Goal: Task Accomplishment & Management: Use online tool/utility

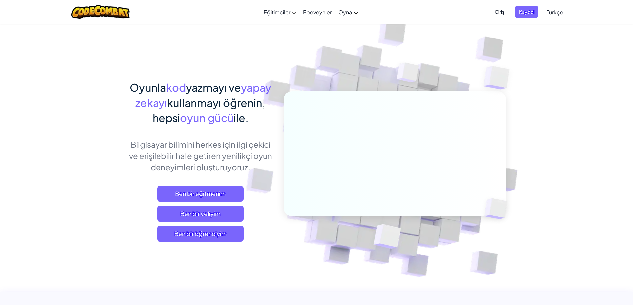
scroll to position [83, 0]
click at [523, 74] on img at bounding box center [498, 78] width 57 height 56
click at [208, 232] on font "Ben bir öğrenciyim" at bounding box center [200, 234] width 52 height 8
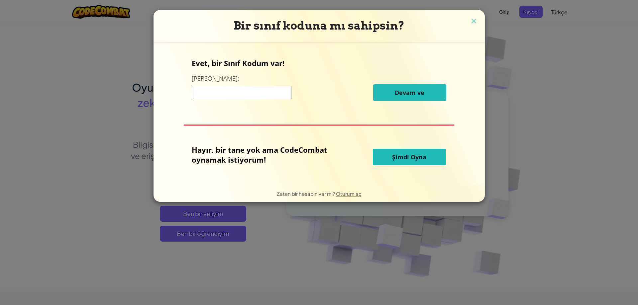
click at [233, 93] on input at bounding box center [242, 92] width 100 height 13
click at [420, 157] on font "Şimdi Oyna" at bounding box center [409, 157] width 34 height 8
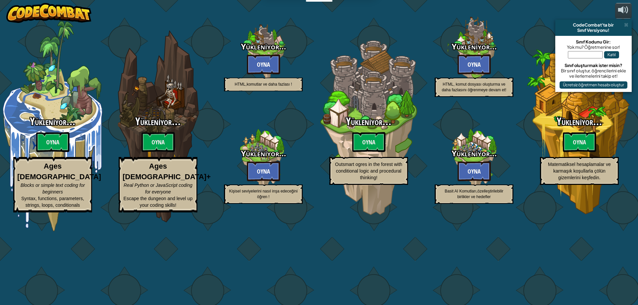
select select "tr"
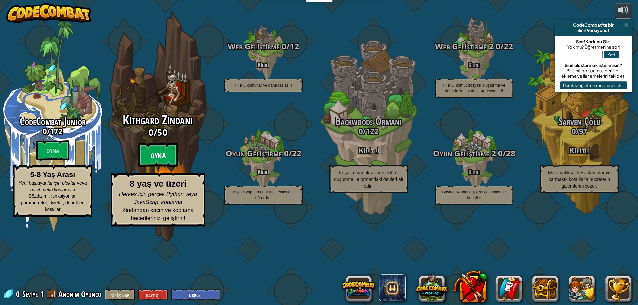
click at [152, 161] on font "Oyna" at bounding box center [158, 156] width 16 height 10
select select "tr"
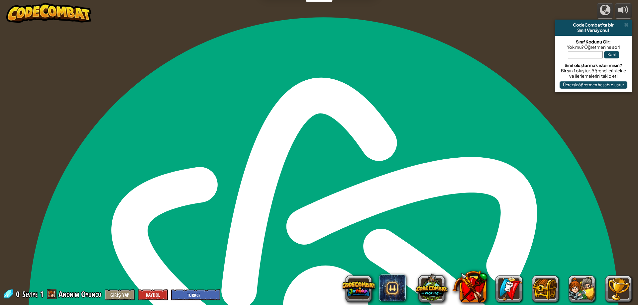
select select "tr"
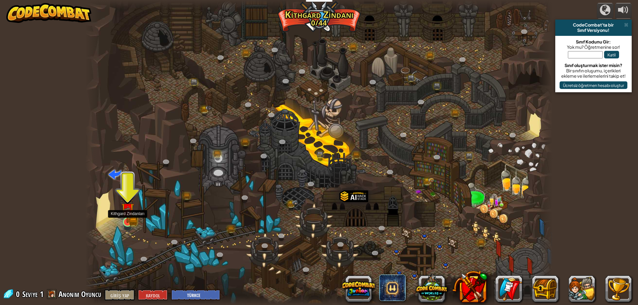
click at [131, 218] on img at bounding box center [127, 210] width 13 height 28
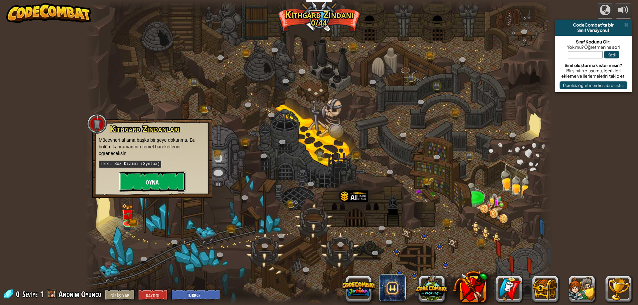
click at [153, 177] on button "Oyna" at bounding box center [152, 182] width 66 height 20
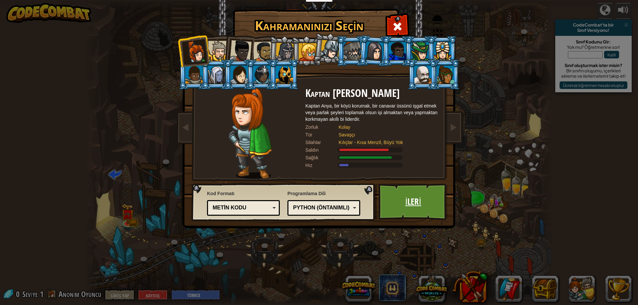
click at [399, 185] on link "İleri" at bounding box center [412, 202] width 69 height 37
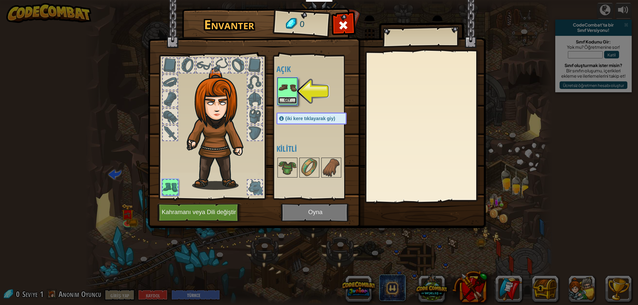
click at [282, 100] on button "Giy" at bounding box center [287, 100] width 19 height 7
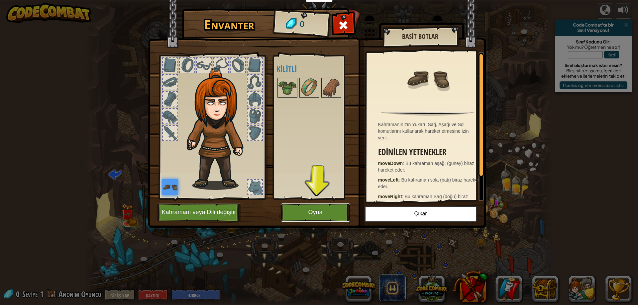
click at [327, 207] on button "Oyna" at bounding box center [315, 213] width 69 height 18
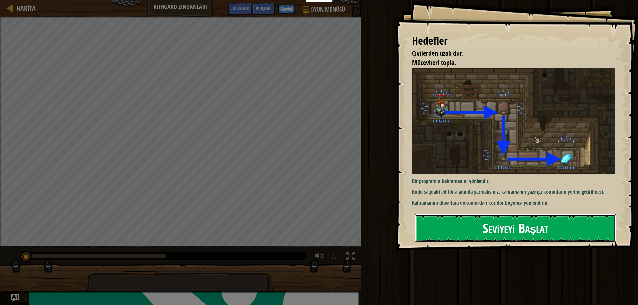
click at [574, 221] on button "Seviyeyi Başlat" at bounding box center [515, 228] width 201 height 28
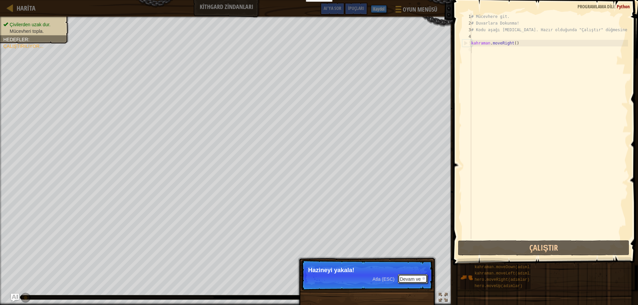
click at [419, 278] on font "Devam ve" at bounding box center [410, 279] width 21 height 5
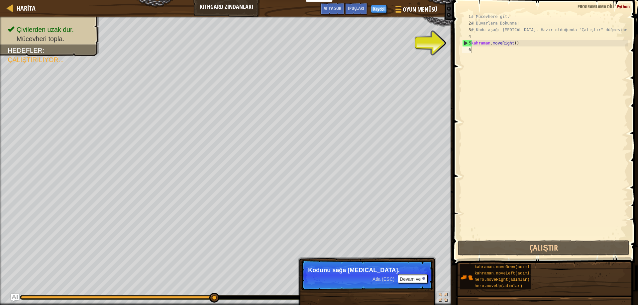
click at [531, 267] on div "kahraman.moveDown(adımlar) kahraman.moveLeft(adımlar) hero.moveRight(adımlar) h…" at bounding box center [546, 277] width 173 height 26
click at [522, 62] on div "# Mücevhere git. # Duvarlara Dokunma! # Kodu aşağı [MEDICAL_DATA]. Hazır olduğu…" at bounding box center [549, 132] width 158 height 239
paste textarea "sayi2= int (input("2. sayıyı giriniz"))"
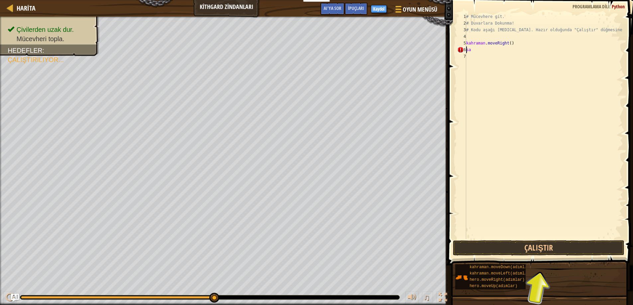
type textarea "s"
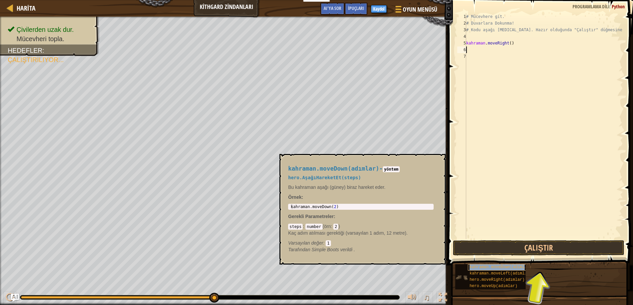
type textarea "kahraman.moveDown(adımlar)"
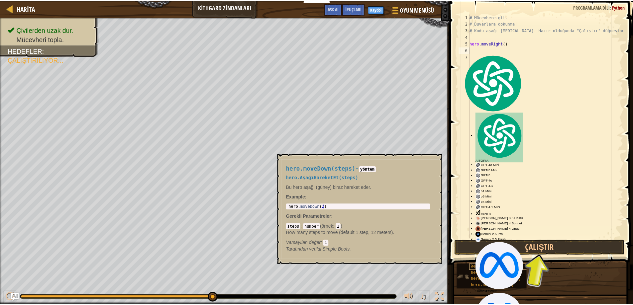
scroll to position [83, 0]
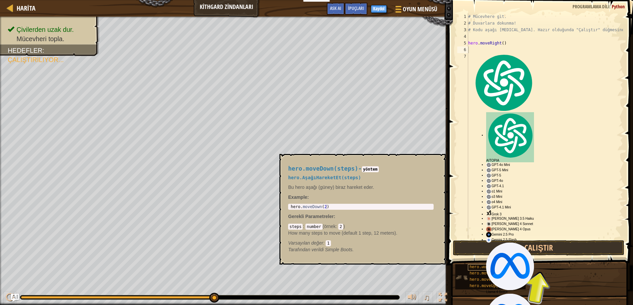
copy font "kahraman.moveDown(adımlar)"
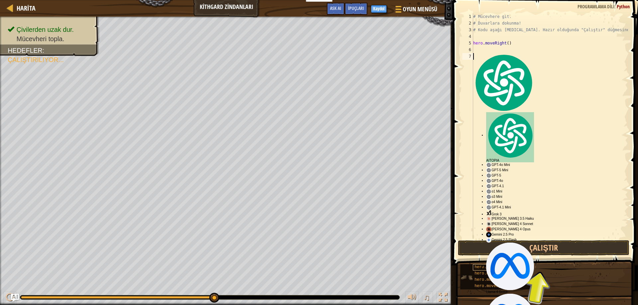
click at [537, 88] on div "# Mücevhere git. # Duvarlara dokunma! # Kodu aşağı [MEDICAL_DATA]. Hazır olduğu…" at bounding box center [550, 132] width 156 height 239
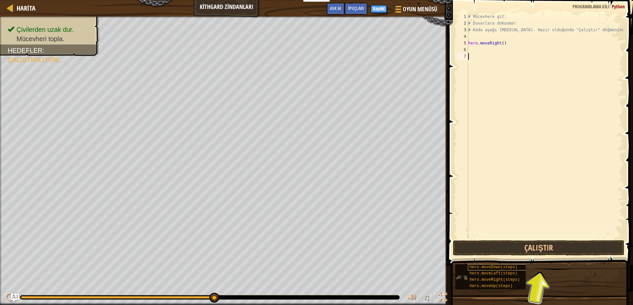
click at [532, 53] on div "# Mücevhere git. # Duvarlara dokunma! # Kodu aşağı [MEDICAL_DATA]. Hazır olduğu…" at bounding box center [545, 132] width 156 height 239
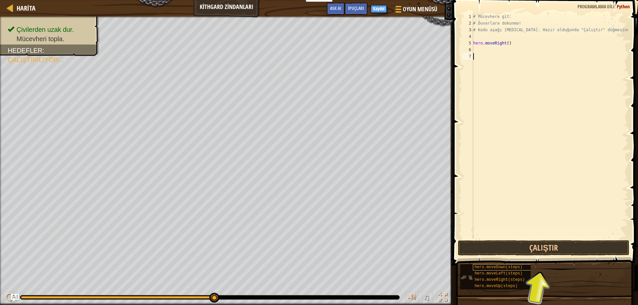
click at [527, 50] on div "# Mücevhere git. # Duvarlara dokunma! # Kodu aşağı [MEDICAL_DATA]. Hazır olduğu…" at bounding box center [550, 132] width 156 height 239
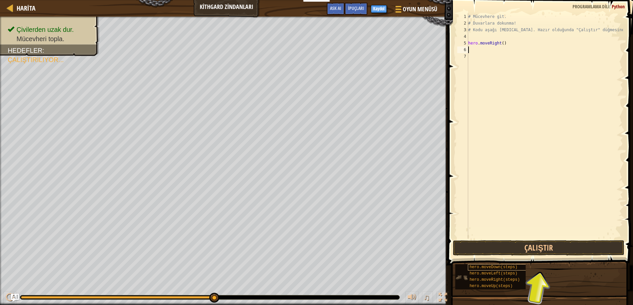
paste textarea "sayi2= int (input("2. sayıyı giriniz"))"
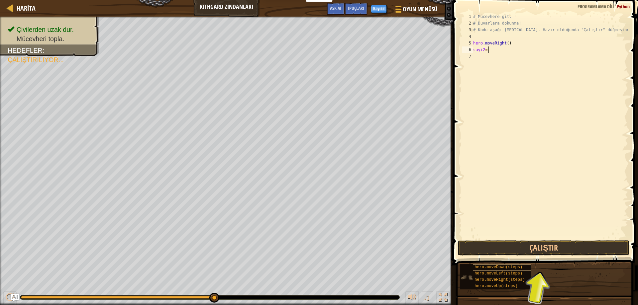
type textarea "s"
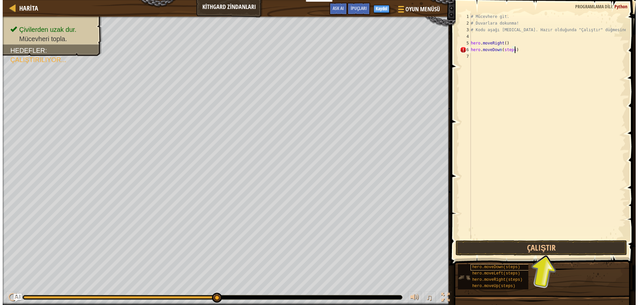
scroll to position [3, 3]
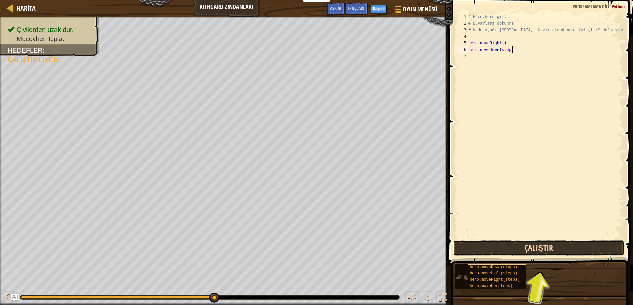
click at [549, 243] on button "Çalıştır" at bounding box center [539, 248] width 172 height 15
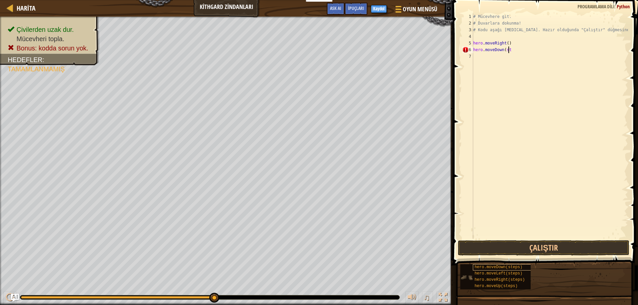
scroll to position [3, 2]
type textarea "hero.moveDown()"
click at [554, 249] on button "Çalıştır" at bounding box center [544, 248] width 172 height 15
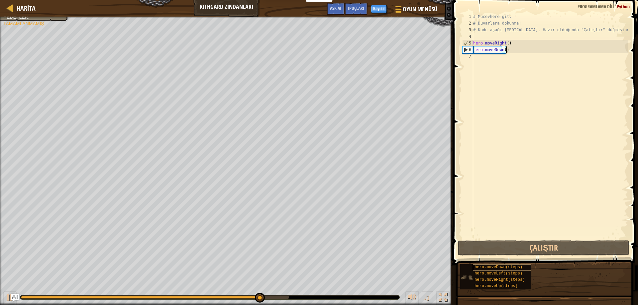
click at [492, 59] on div "# Mücevhere git. # Duvarlara dokunma! # Kodu aşağı [MEDICAL_DATA]. Hazır olduğu…" at bounding box center [550, 132] width 156 height 239
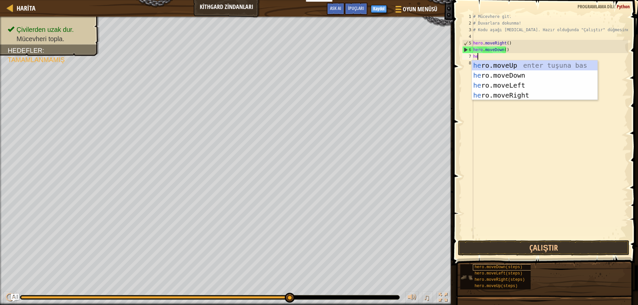
scroll to position [3, 0]
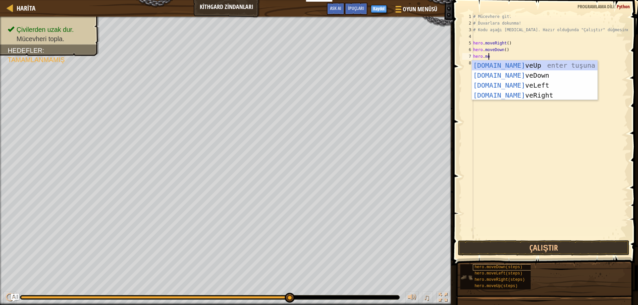
type textarea "hero.move"
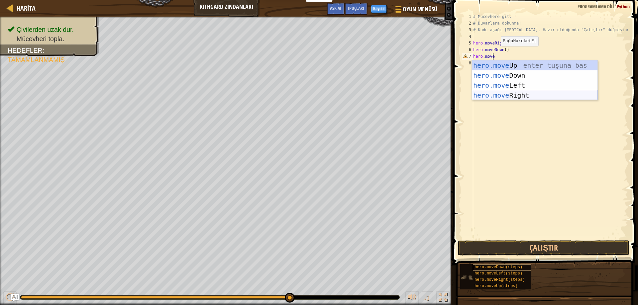
click at [517, 98] on div "hero.move Up enter tuşuna bas hero.move Down enter tuşuna bas hero.move Left en…" at bounding box center [535, 90] width 126 height 60
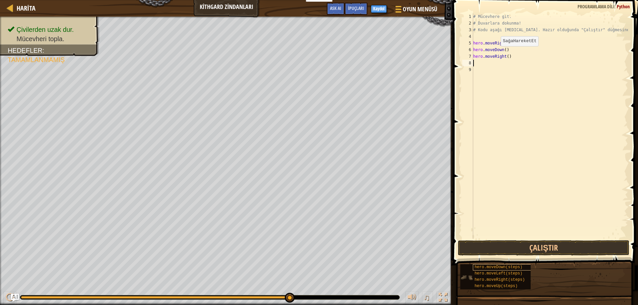
scroll to position [3, 0]
click at [531, 249] on button "Çalıştır" at bounding box center [544, 248] width 172 height 15
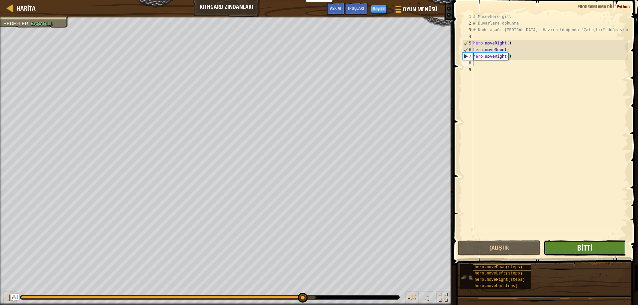
click at [578, 244] on span "Bitti" at bounding box center [584, 248] width 15 height 11
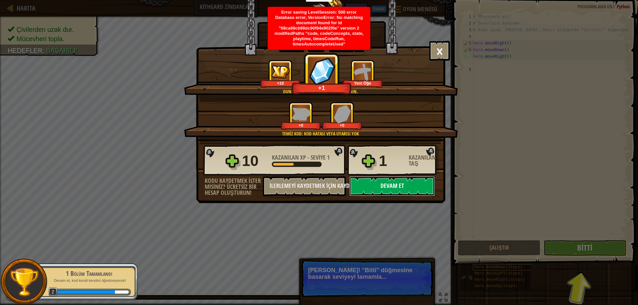
click at [397, 185] on button "Devam et" at bounding box center [392, 186] width 86 height 20
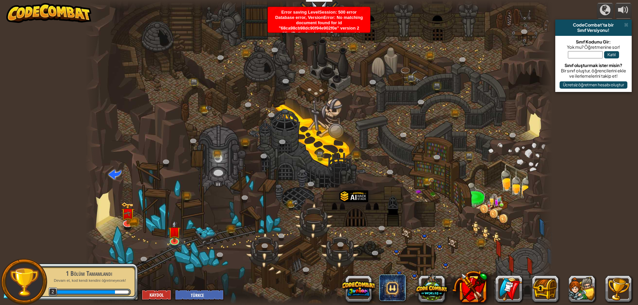
select select "tr"
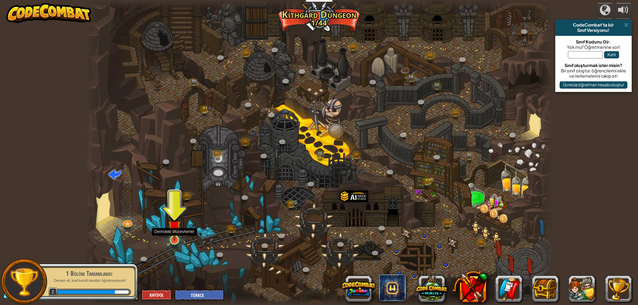
click at [176, 237] on img at bounding box center [174, 227] width 13 height 29
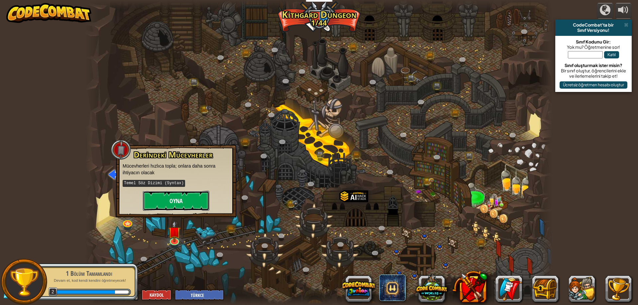
click at [200, 199] on button "Oyna" at bounding box center [176, 201] width 66 height 20
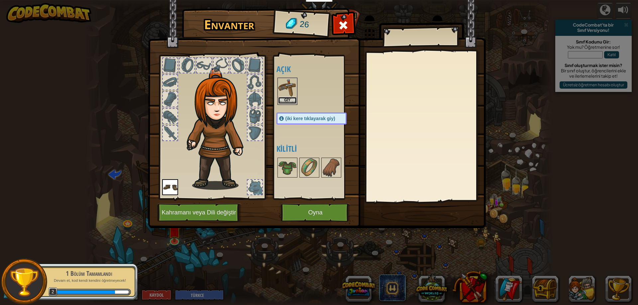
click at [292, 98] on button "Giy" at bounding box center [287, 100] width 19 height 7
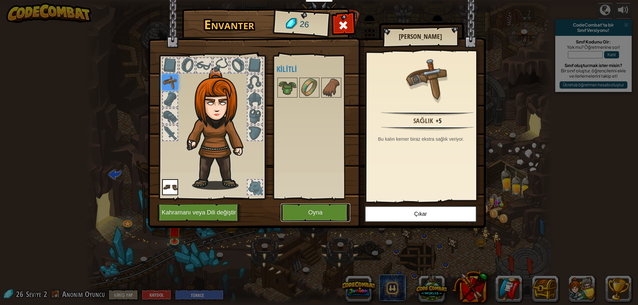
click at [335, 214] on button "Oyna" at bounding box center [315, 213] width 69 height 18
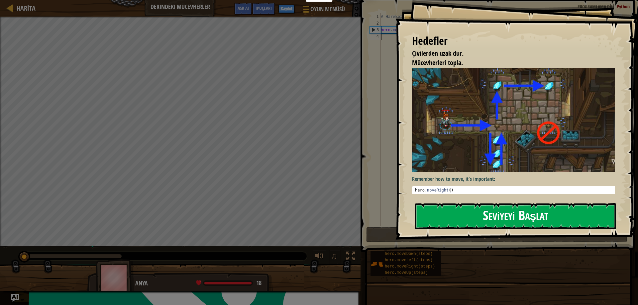
click at [477, 208] on button "Seviyeyi Başlat" at bounding box center [515, 216] width 201 height 26
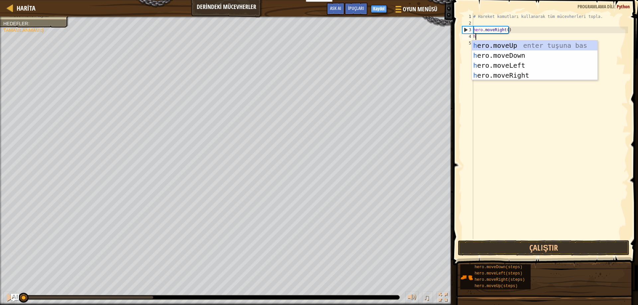
scroll to position [3, 0]
type textarea "hero"
click at [533, 73] on div "hero .moveUp enter tuşuna bas hero .moveDown enter tuşuna bas hero .moveLeft en…" at bounding box center [535, 71] width 126 height 60
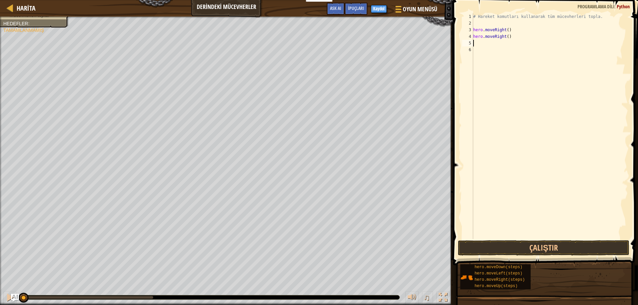
click at [500, 46] on div "# Hareket komutları kullanarak tüm mücevherleri topla. hero . moveRight ( ) her…" at bounding box center [550, 132] width 156 height 239
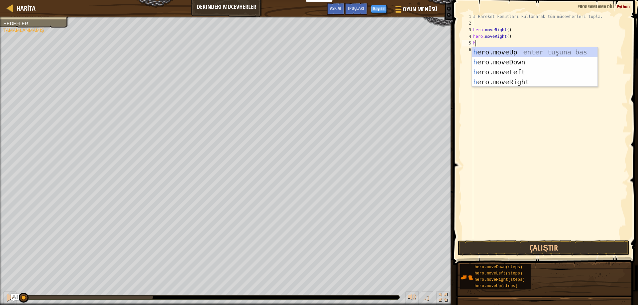
scroll to position [3, 0]
type textarea "hero"
click at [513, 49] on div "hero .moveUp enter tuşuna bas hero .moveDown enter tuşuna bas hero .moveLeft en…" at bounding box center [535, 77] width 126 height 60
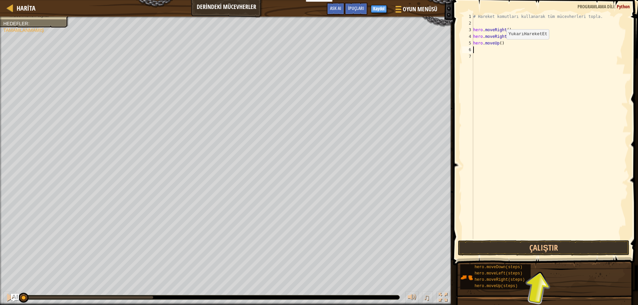
click at [513, 49] on div "# Hareket komutları kullanarak tüm mücevherleri topla. hero . moveRight ( ) her…" at bounding box center [550, 132] width 156 height 239
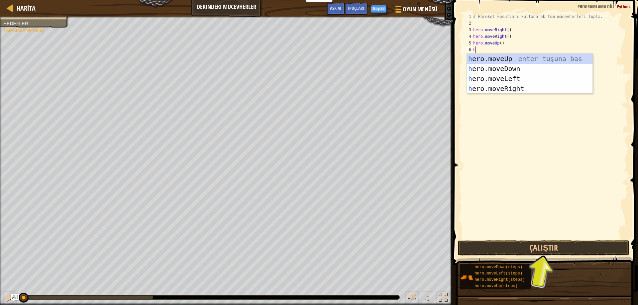
type textarea "her"
click at [495, 78] on div "her o.moveUp enter tuşuna bas her o.moveDown enter tuşuna bas her o.moveLeft en…" at bounding box center [535, 84] width 126 height 60
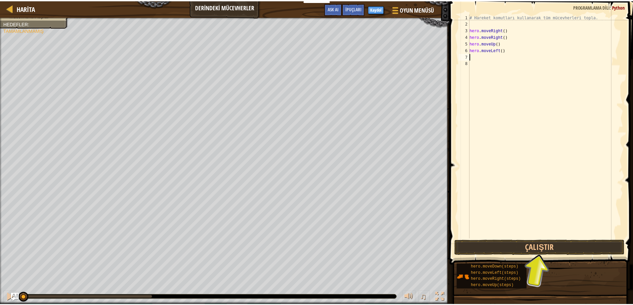
scroll to position [3, 0]
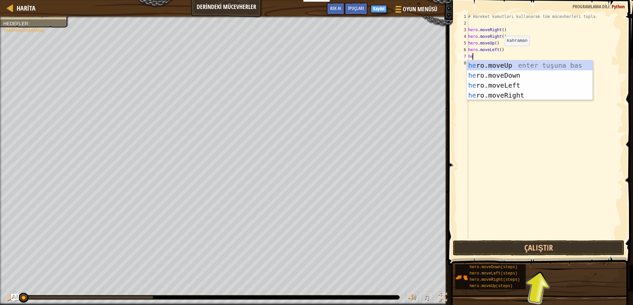
type textarea "her"
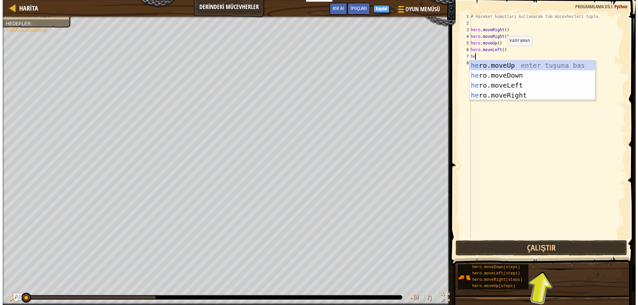
scroll to position [3, 0]
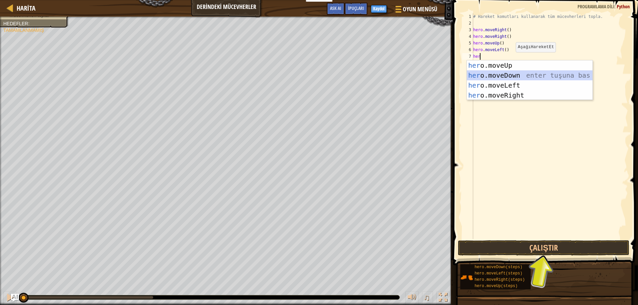
click at [511, 76] on div "her o.moveUp enter tuşuna bas her o.moveDown enter tuşuna bas her o.moveLeft en…" at bounding box center [530, 90] width 126 height 60
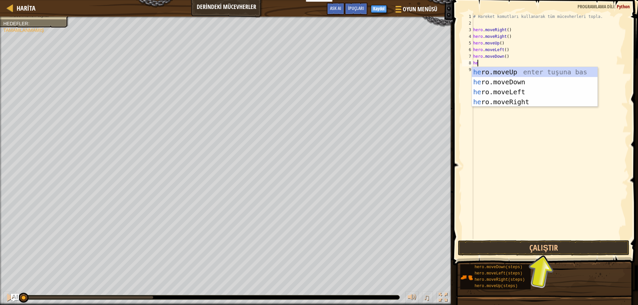
type textarea "hero"
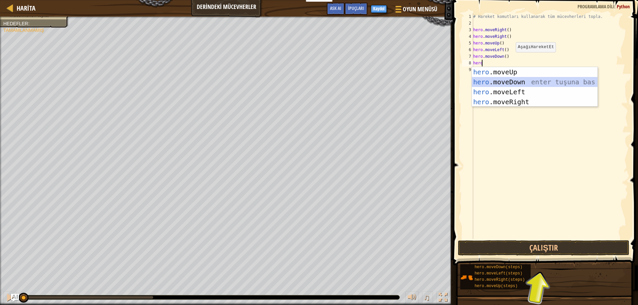
click at [521, 78] on div "hero .moveUp enter tuşuna bas hero .moveDown enter tuşuna bas hero .moveLeft en…" at bounding box center [535, 97] width 126 height 60
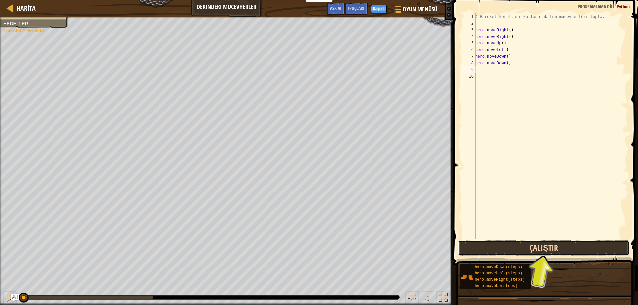
click at [566, 245] on button "Çalıştır" at bounding box center [544, 248] width 172 height 15
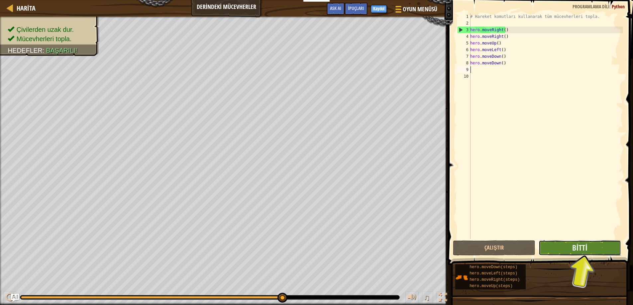
click at [567, 245] on button "Bitti" at bounding box center [579, 248] width 82 height 15
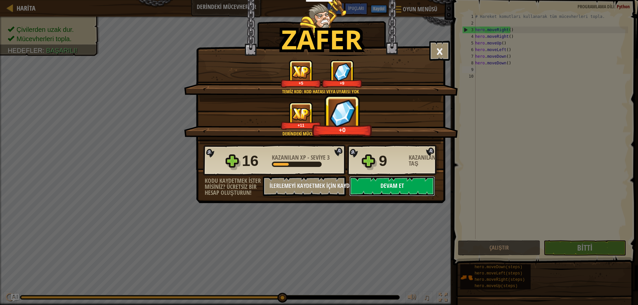
click at [378, 187] on button "Devam et" at bounding box center [392, 186] width 86 height 20
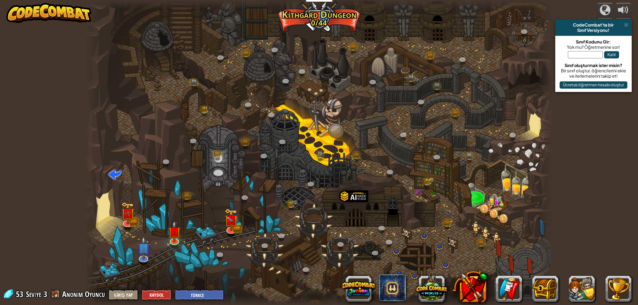
select select "tr"
drag, startPoint x: 325, startPoint y: 192, endPoint x: 323, endPoint y: 165, distance: 27.0
click at [326, 166] on div at bounding box center [318, 152] width 467 height 305
click at [230, 220] on img at bounding box center [230, 216] width 7 height 7
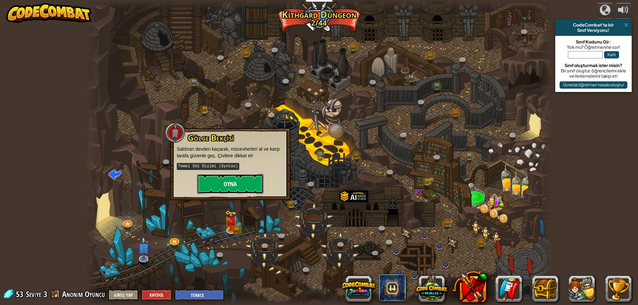
click at [242, 185] on button "Oyna" at bounding box center [230, 184] width 66 height 20
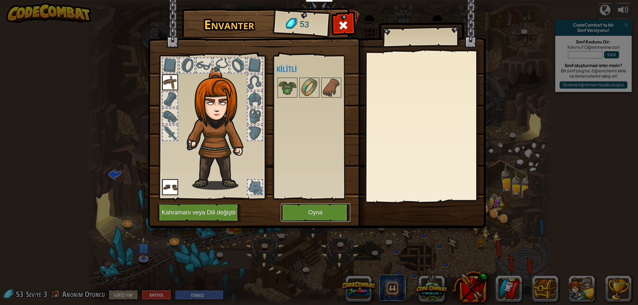
click at [316, 209] on button "Oyna" at bounding box center [315, 213] width 69 height 18
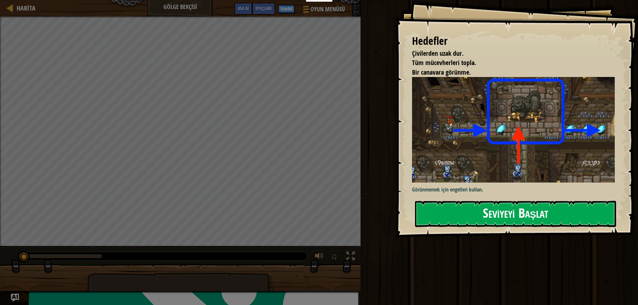
click at [448, 209] on button "Seviyeyi Başlat" at bounding box center [515, 214] width 201 height 26
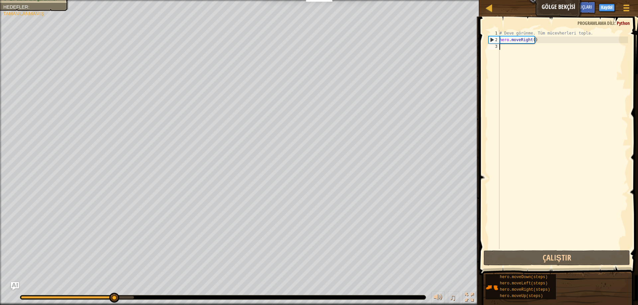
scroll to position [3, 0]
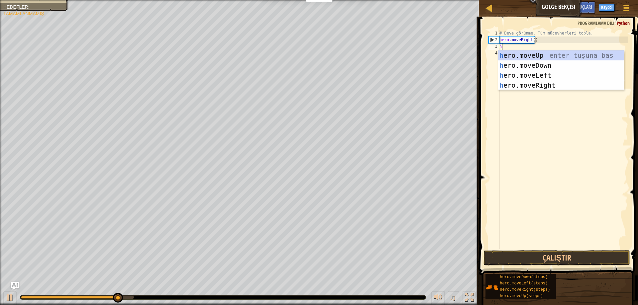
type textarea "her"
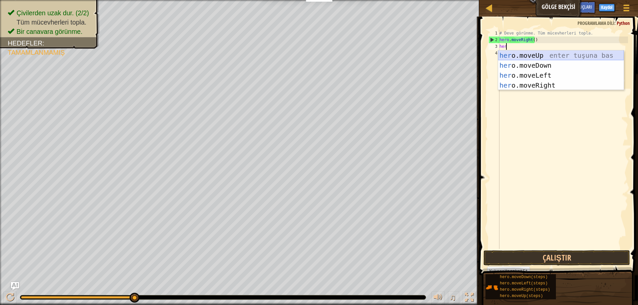
click at [601, 58] on div "her o.moveUp enter tuşuna bas her o.moveDown enter tuşuna bas her o.moveLeft en…" at bounding box center [561, 80] width 126 height 60
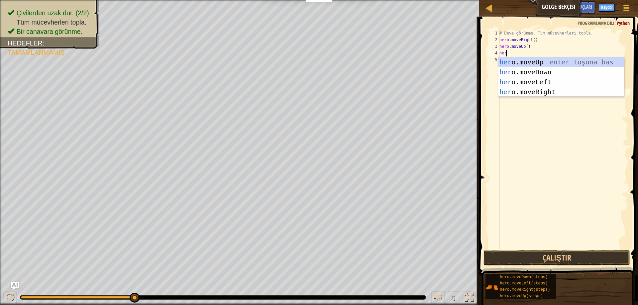
type textarea "hero"
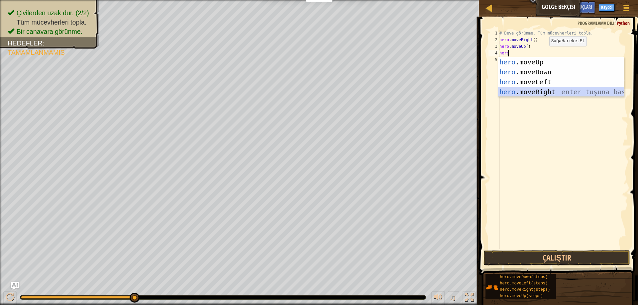
click at [506, 95] on div "hero .moveUp enter tuşuna bas hero .moveDown enter tuşuna bas hero .moveLeft en…" at bounding box center [561, 87] width 126 height 60
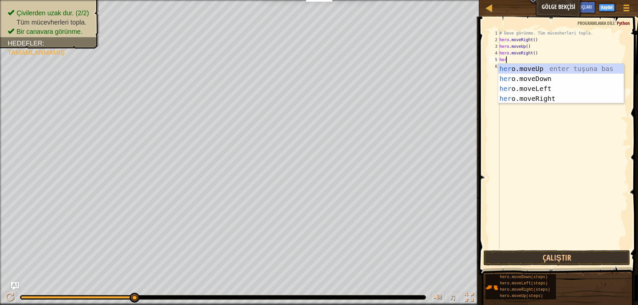
type textarea "hero"
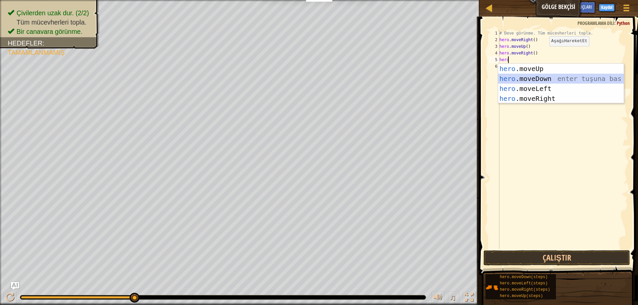
click at [505, 78] on div "hero .moveUp enter tuşuna bas hero .moveDown enter tuşuna bas hero .moveLeft en…" at bounding box center [561, 94] width 126 height 60
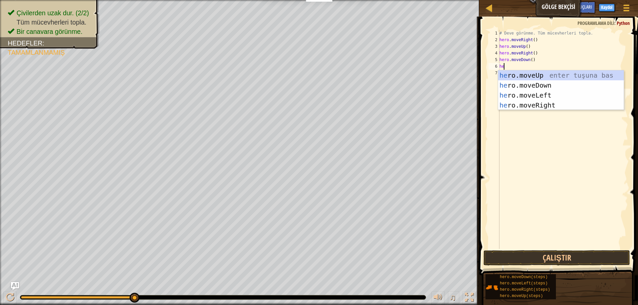
type textarea "hero"
click at [541, 107] on div "hero .moveUp enter tuşuna bas hero .moveDown enter tuşuna bas hero .moveLeft en…" at bounding box center [561, 100] width 126 height 60
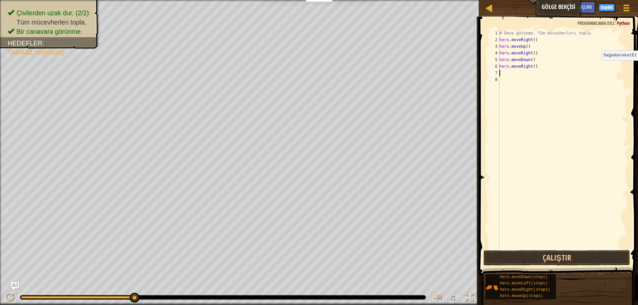
scroll to position [3, 0]
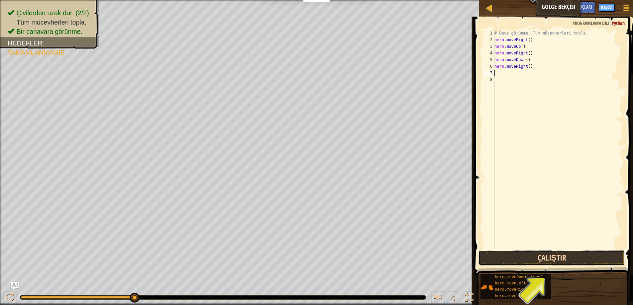
click at [558, 256] on button "Çalıştır" at bounding box center [551, 257] width 146 height 15
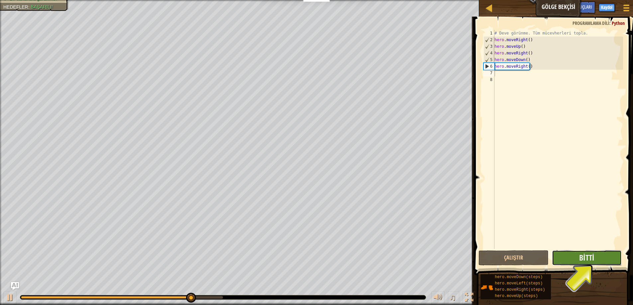
click at [581, 250] on button "Bitti" at bounding box center [587, 257] width 70 height 15
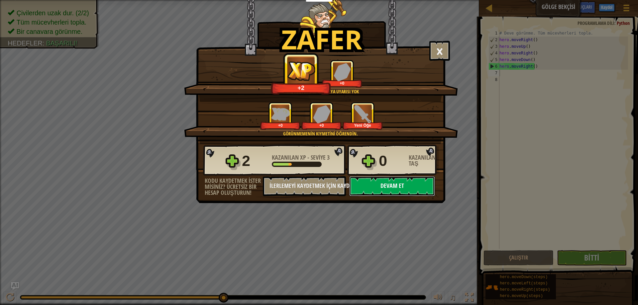
click at [380, 185] on button "Devam et" at bounding box center [392, 186] width 86 height 20
select select "tr"
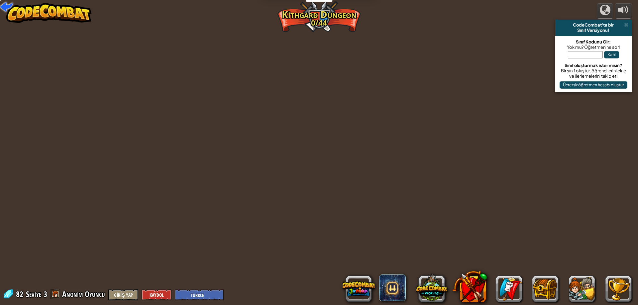
select select "tr"
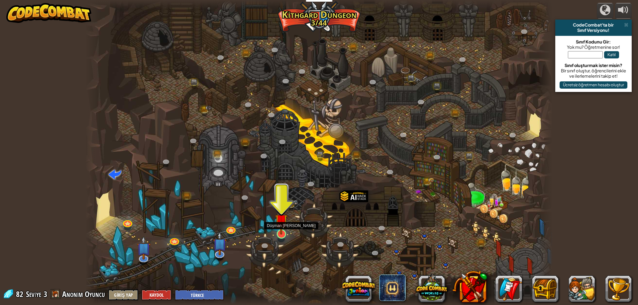
click at [279, 226] on img at bounding box center [281, 220] width 13 height 29
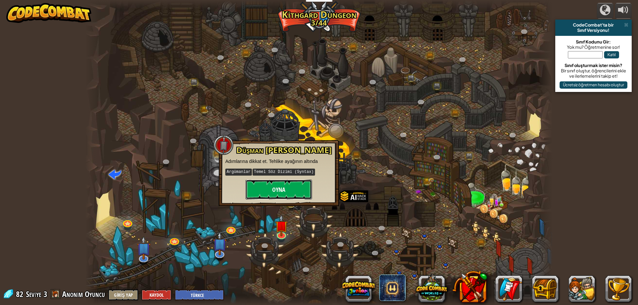
click at [285, 184] on button "Oyna" at bounding box center [278, 190] width 66 height 20
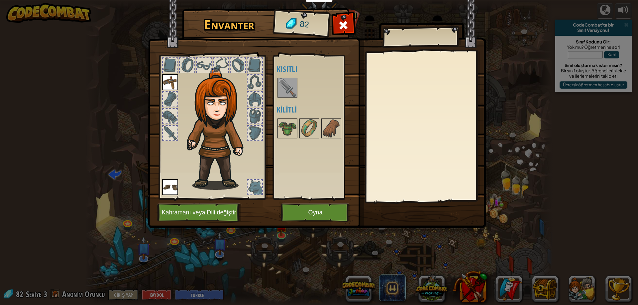
click at [292, 90] on img at bounding box center [287, 87] width 19 height 19
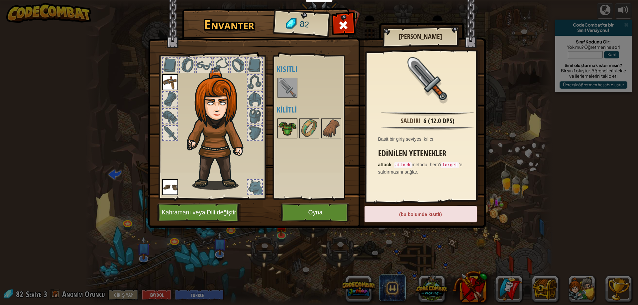
click at [285, 126] on img at bounding box center [287, 128] width 19 height 19
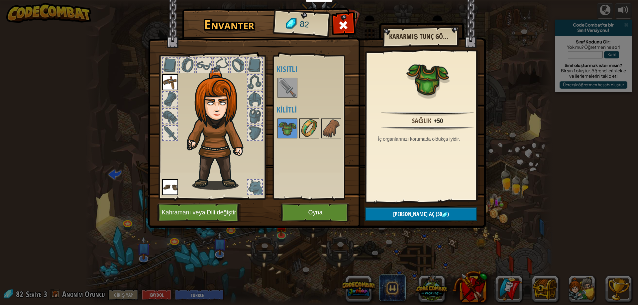
click at [311, 131] on img at bounding box center [309, 128] width 19 height 19
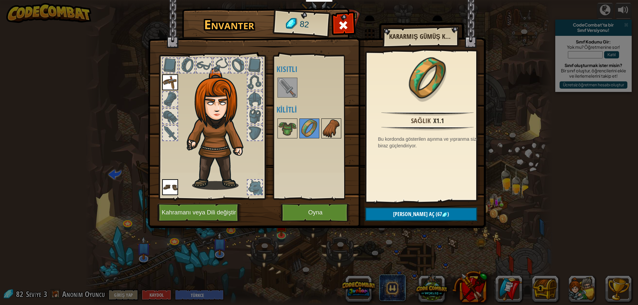
click at [326, 131] on img at bounding box center [331, 128] width 19 height 19
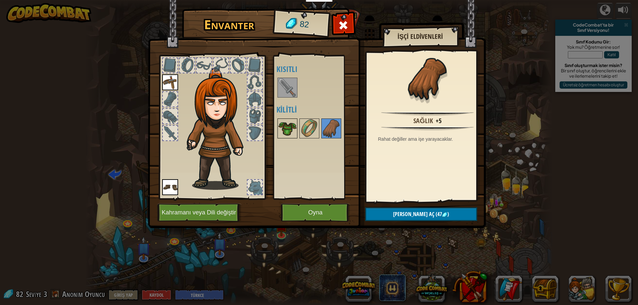
click at [280, 125] on img at bounding box center [287, 128] width 19 height 19
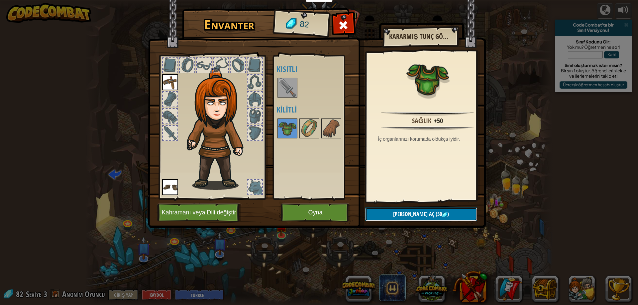
click at [401, 217] on button "Kilidi aç (50 )" at bounding box center [421, 215] width 112 height 14
click at [401, 215] on button "Devam et" at bounding box center [421, 215] width 112 height 14
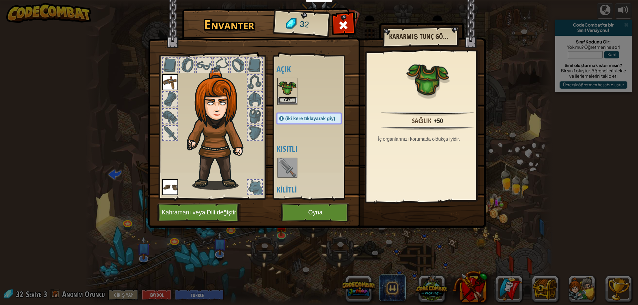
click at [288, 102] on button "Giy" at bounding box center [287, 100] width 19 height 7
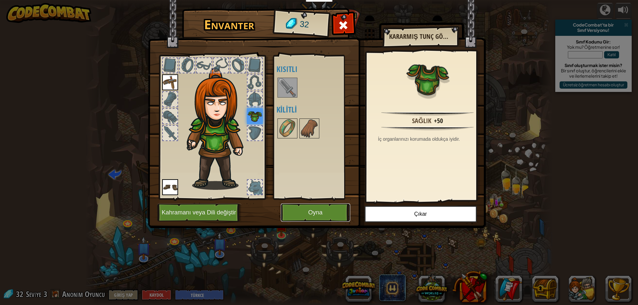
click at [317, 211] on button "Oyna" at bounding box center [315, 213] width 69 height 18
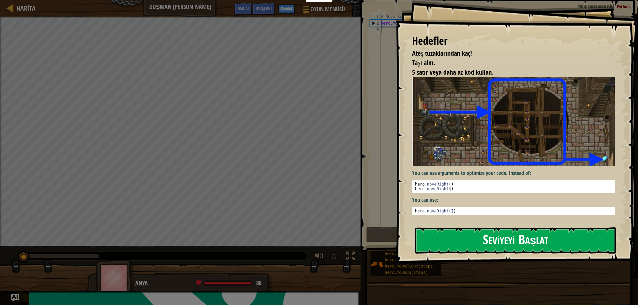
click at [453, 232] on button "Seviyeyi Başlat" at bounding box center [515, 241] width 201 height 26
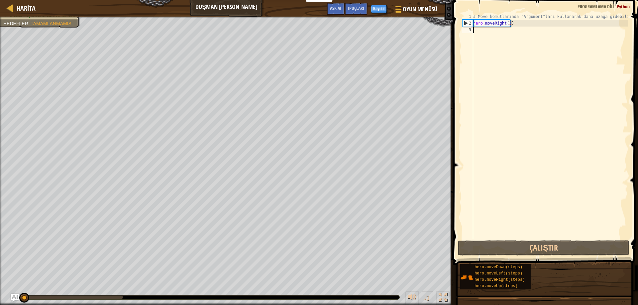
click at [526, 228] on div "Harita Düşman Madeni Oyun Menüsü Bitti Kaydol İpuçları Ask AI 1 ההההההההההההההה…" at bounding box center [319, 152] width 638 height 305
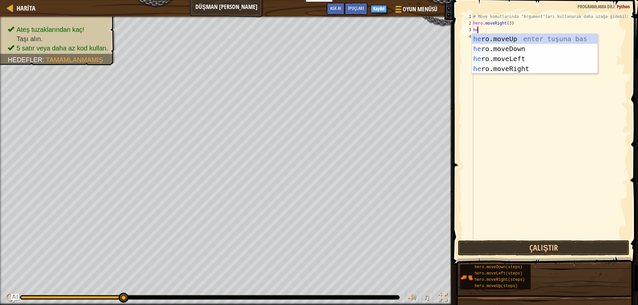
scroll to position [3, 0]
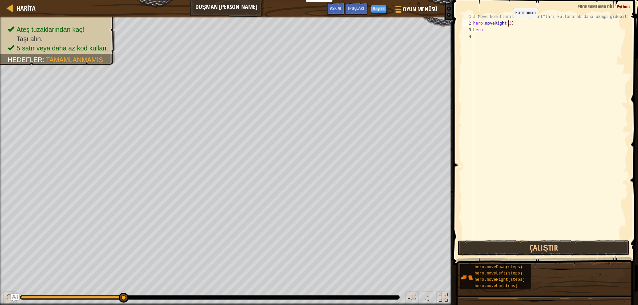
click at [507, 25] on div "# Move komutlarında "Argument"ları kullanarak daha uzağa gidebilirsin. hero . m…" at bounding box center [550, 132] width 156 height 239
type textarea "hero.moveRight(5)"
click at [519, 36] on div "# Move komutlarında "Argument"ları kullanarak daha uzağa gidebilirsin. hero . m…" at bounding box center [550, 132] width 156 height 239
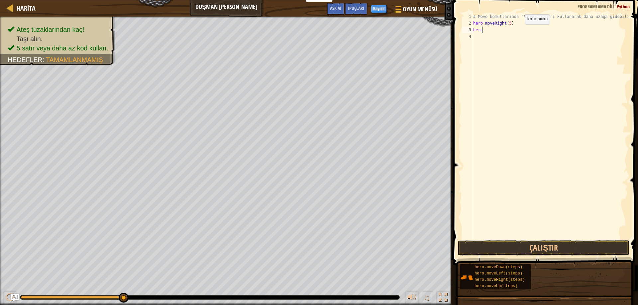
click at [519, 31] on div "# Move komutlarında "Argument"ları kullanarak daha uzağa gidebilirsin. hero . m…" at bounding box center [550, 132] width 156 height 239
type textarea "hero"
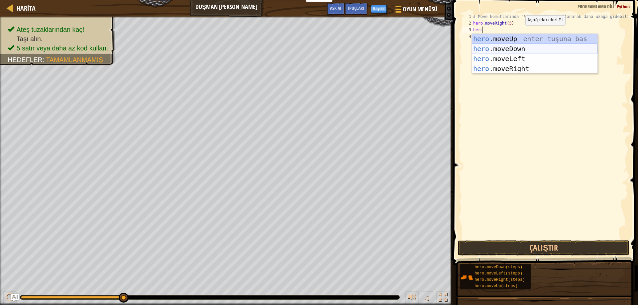
click at [518, 48] on div "hero .moveUp enter tuşuna bas hero .moveDown enter tuşuna bas hero .moveLeft en…" at bounding box center [535, 64] width 126 height 60
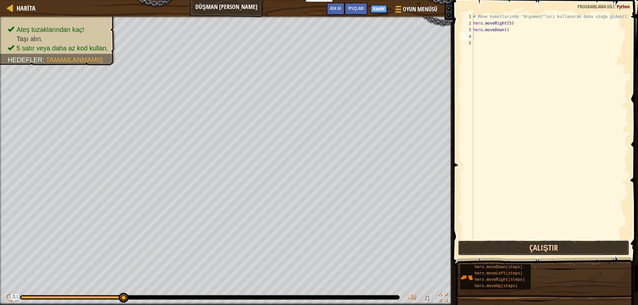
click at [529, 246] on button "Çalıştır" at bounding box center [544, 248] width 172 height 15
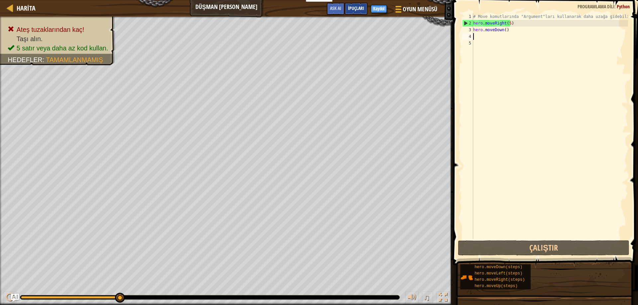
click at [357, 10] on span "İpuçları" at bounding box center [356, 8] width 16 height 6
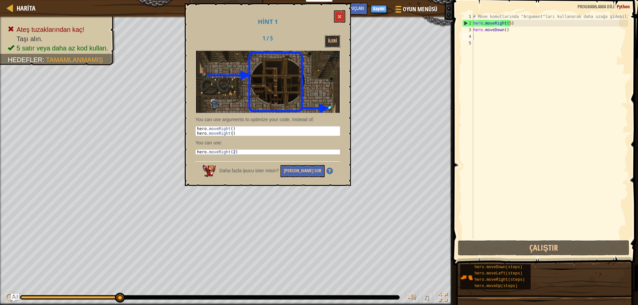
click at [334, 39] on button "İleri" at bounding box center [333, 41] width 16 height 12
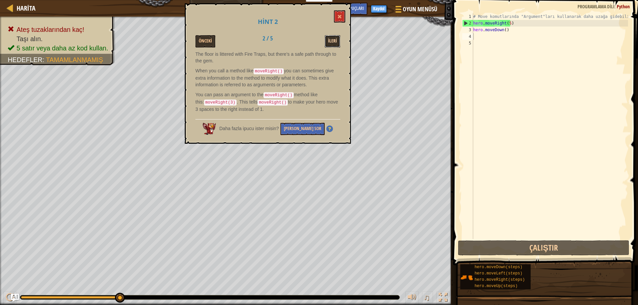
click at [333, 43] on button "İleri" at bounding box center [333, 41] width 16 height 12
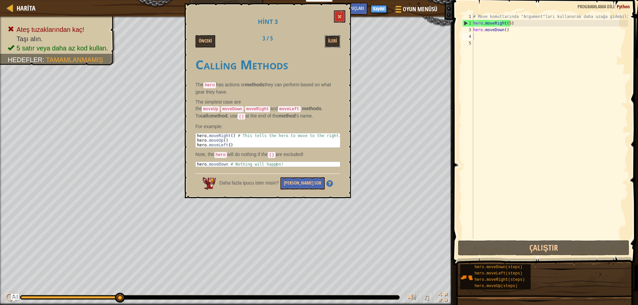
click at [333, 43] on button "İleri" at bounding box center [333, 41] width 16 height 12
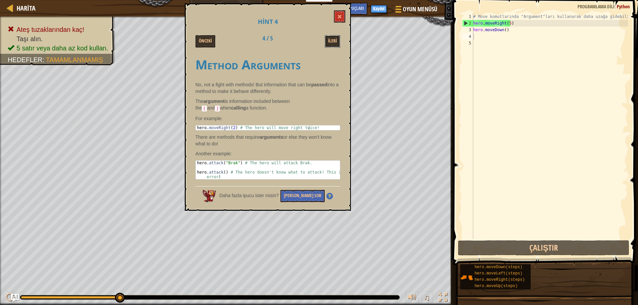
click at [333, 43] on button "İleri" at bounding box center [333, 41] width 16 height 12
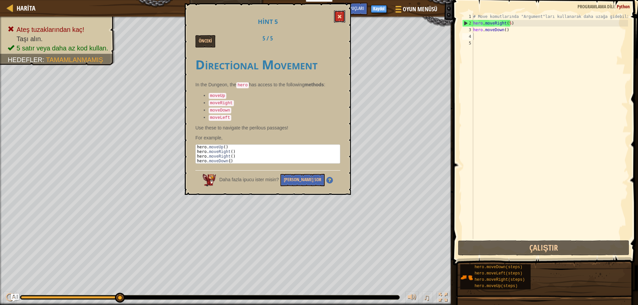
click at [338, 12] on button at bounding box center [339, 16] width 11 height 12
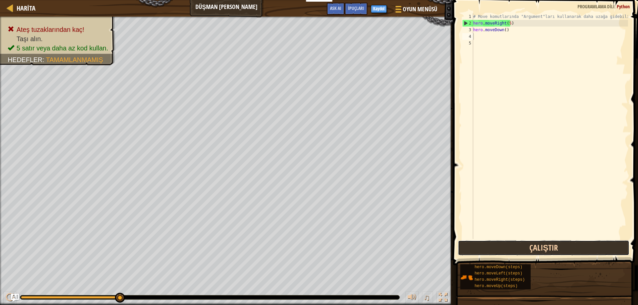
click at [513, 253] on button "Çalıştır" at bounding box center [544, 248] width 172 height 15
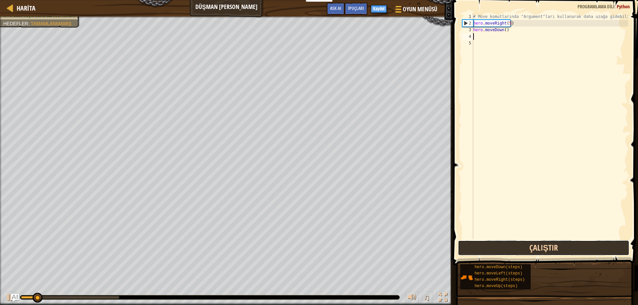
click at [512, 250] on button "Çalıştır" at bounding box center [544, 248] width 172 height 15
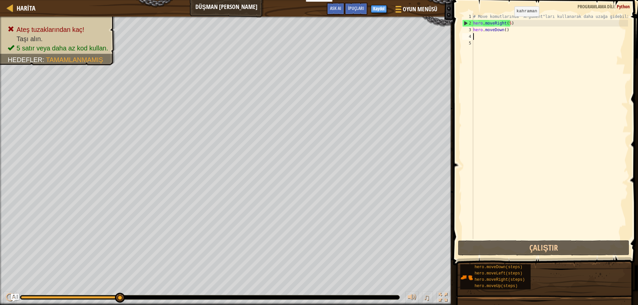
click at [509, 23] on div "# Move komutlarında "Argument"ları kullanarak daha uzağa gidebilirsin. hero . m…" at bounding box center [550, 132] width 156 height 239
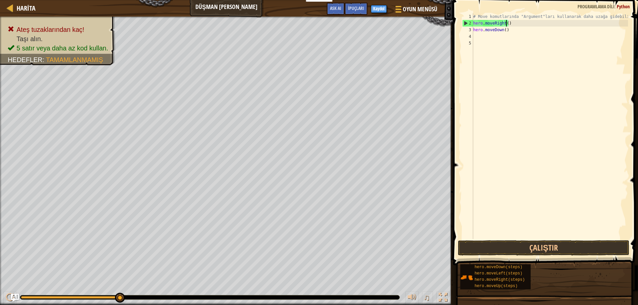
scroll to position [3, 3]
click at [511, 243] on button "Çalıştır" at bounding box center [544, 248] width 172 height 15
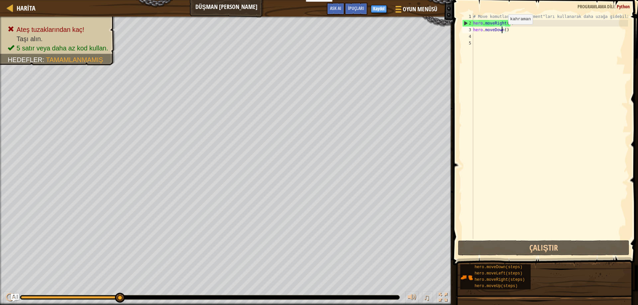
click at [502, 31] on div "# Move komutlarında "Argument"ları kullanarak daha uzağa gidebilirsin. hero . m…" at bounding box center [550, 132] width 156 height 239
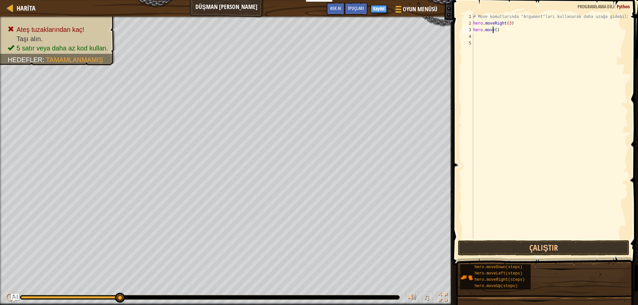
scroll to position [3, 2]
type textarea "hero.moveUp()"
click at [500, 28] on div "# Move komutlarında "Argument"ları kullanarak daha uzağa gidebilirsin. hero . m…" at bounding box center [550, 132] width 156 height 239
click at [478, 39] on div "# Move komutlarında "Argument"ları kullanarak daha uzağa gidebilirsin. hero . m…" at bounding box center [550, 132] width 156 height 239
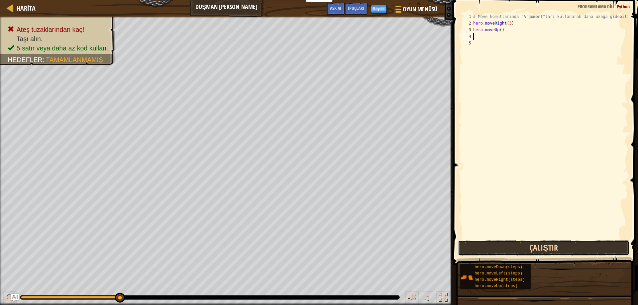
click at [547, 249] on button "Çalıştır" at bounding box center [544, 248] width 172 height 15
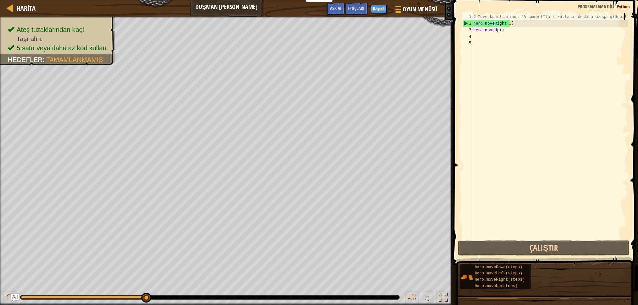
drag, startPoint x: 624, startPoint y: 17, endPoint x: 610, endPoint y: 15, distance: 14.4
click at [610, 15] on div "# Move komutlarında "Argument"ları kullanarak daha uzağa gidebilirsin. hero . m…" at bounding box center [550, 132] width 156 height 239
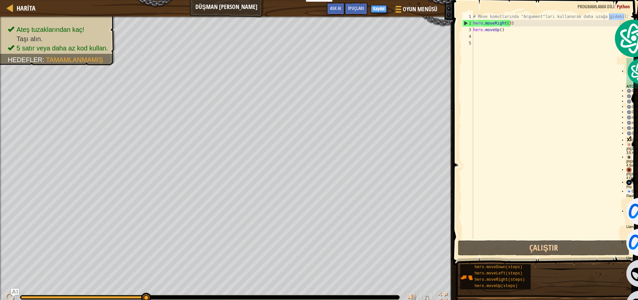
click at [610, 15] on div "# Move komutlarında "Argument"ları kullanarak daha uzağa gidebilirsin. hero . m…" at bounding box center [550, 126] width 156 height 226
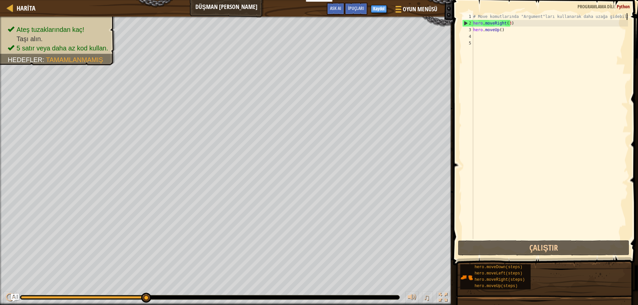
click at [627, 15] on div "# Move komutlarında "Argument"ları kullanarak daha uzağa gidebilirsin. hero . m…" at bounding box center [550, 132] width 156 height 239
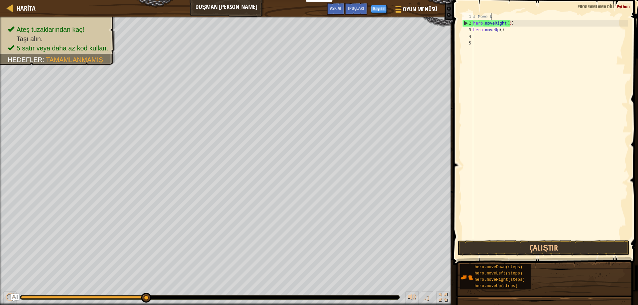
type textarea "#"
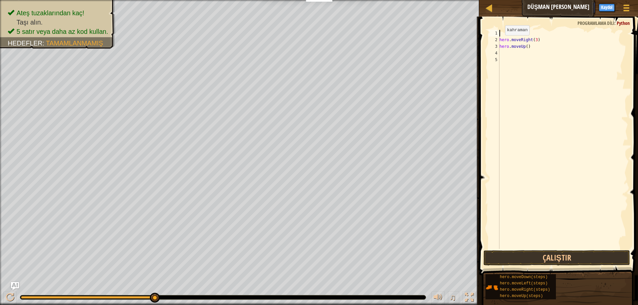
click at [499, 38] on div "2" at bounding box center [493, 40] width 11 height 7
type textarea "hero.moveRight(3)"
click at [519, 46] on div "hero . moveRight ( 3 ) hero . moveUp ( )" at bounding box center [563, 146] width 130 height 233
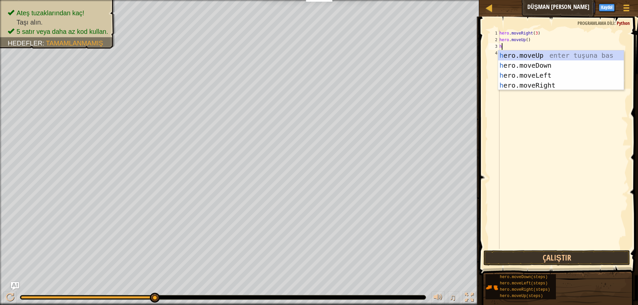
type textarea "her"
click at [530, 83] on div "her o.moveUp enter tuşuna bas her o.moveDown enter tuşuna bas her o.moveLeft en…" at bounding box center [561, 80] width 126 height 60
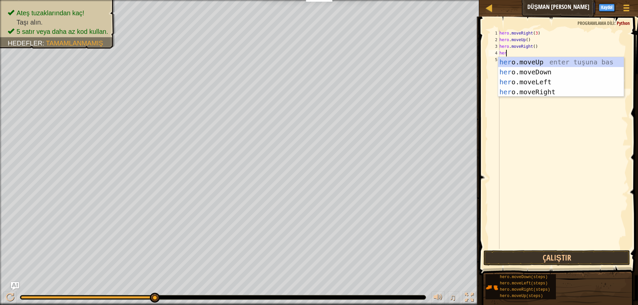
type textarea "hero"
click at [522, 70] on div "hero .moveUp enter tuşuna bas hero .moveDown enter tuşuna bas hero .moveLeft en…" at bounding box center [561, 87] width 126 height 60
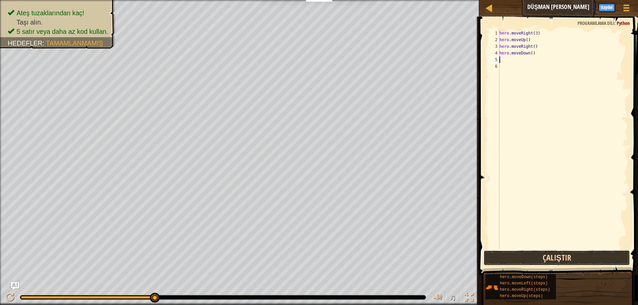
click at [523, 253] on button "Çalıştır" at bounding box center [556, 257] width 146 height 15
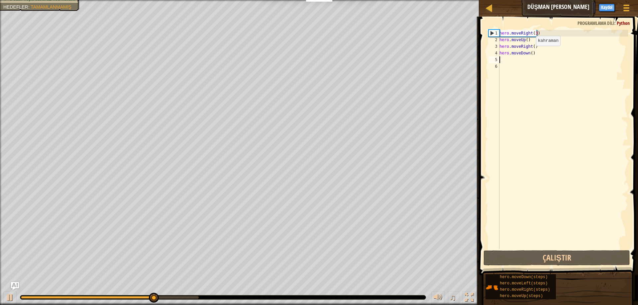
click at [530, 52] on div "hero . moveRight ( 3 ) hero . moveUp ( ) hero . moveRight ( ) hero . moveDown (…" at bounding box center [563, 146] width 130 height 233
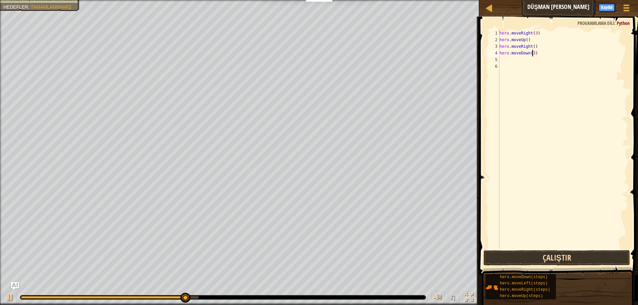
type textarea "hero.moveDown(3)"
click at [593, 257] on button "Çalıştır" at bounding box center [556, 257] width 146 height 15
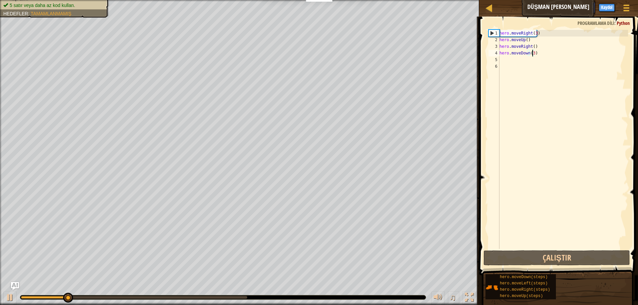
click at [512, 62] on div "hero . moveRight ( 3 ) hero . moveUp ( ) hero . moveRight ( ) hero . moveDown (…" at bounding box center [563, 146] width 130 height 233
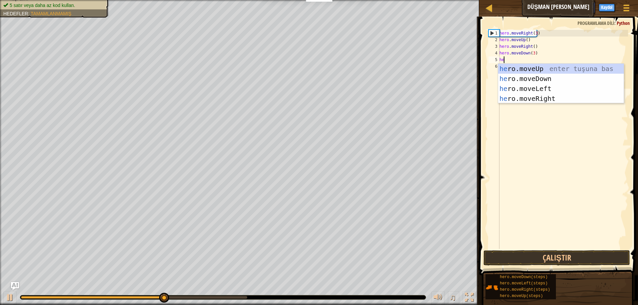
type textarea "hero"
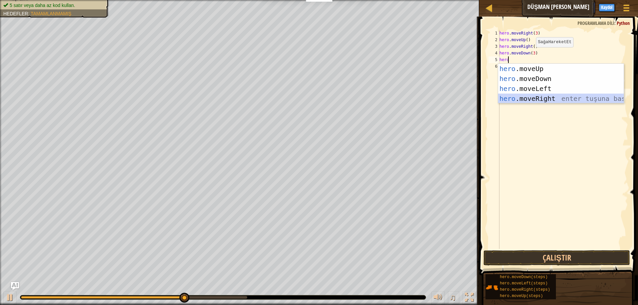
click at [544, 98] on div "hero .moveUp enter tuşuna bas hero .moveDown enter tuşuna bas hero .moveLeft en…" at bounding box center [561, 94] width 126 height 60
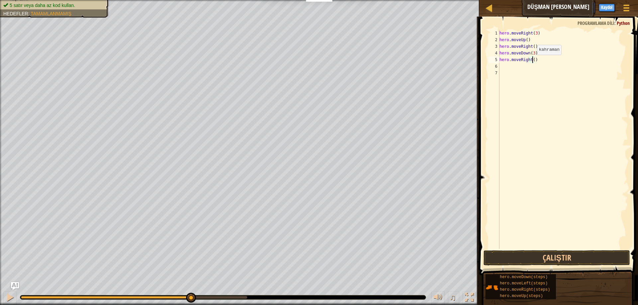
click at [531, 61] on div "hero . moveRight ( 3 ) hero . moveUp ( ) hero . moveRight ( ) hero . moveDown (…" at bounding box center [563, 146] width 130 height 233
type textarea "hero.moveRight(2)"
click at [536, 255] on button "Çalıştır" at bounding box center [556, 257] width 146 height 15
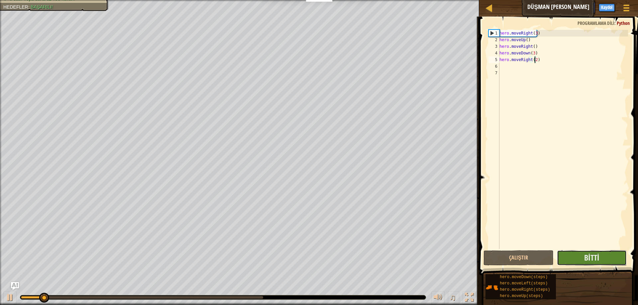
click at [569, 251] on button "Bitti" at bounding box center [592, 257] width 70 height 15
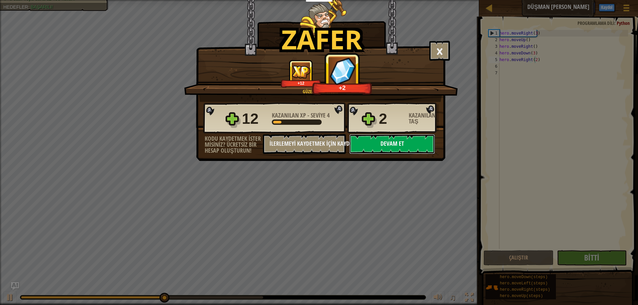
click at [408, 144] on button "Devam et" at bounding box center [392, 144] width 86 height 20
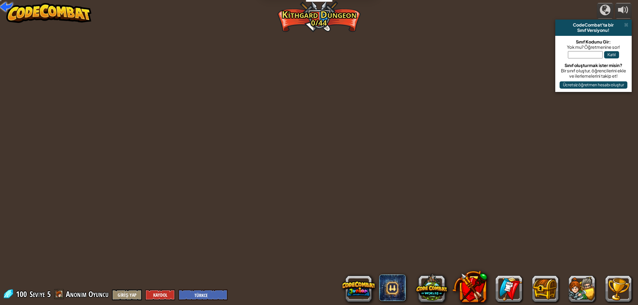
select select "tr"
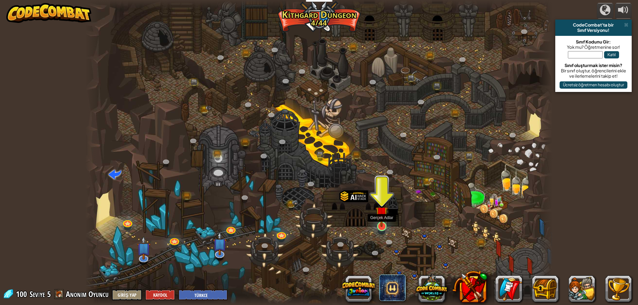
click at [380, 222] on img at bounding box center [381, 213] width 13 height 29
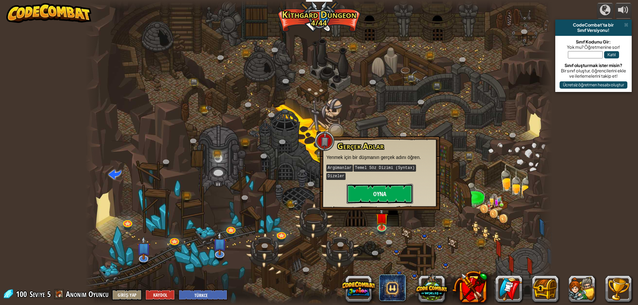
click at [387, 184] on button "Oyna" at bounding box center [379, 194] width 66 height 20
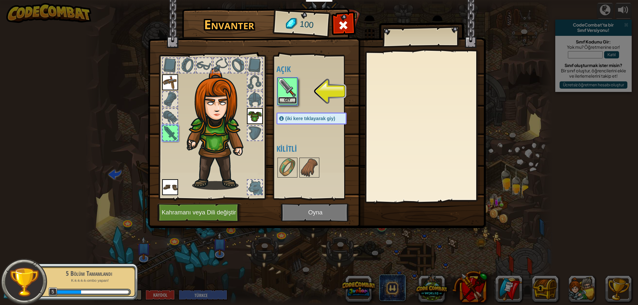
click at [295, 97] on button "Giy" at bounding box center [287, 100] width 19 height 7
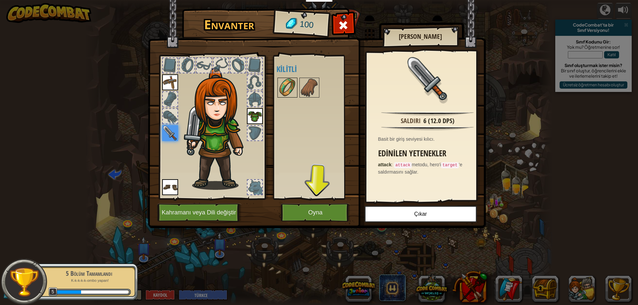
click at [291, 92] on img at bounding box center [287, 87] width 19 height 19
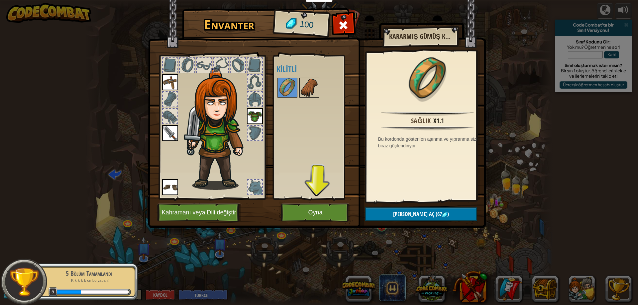
click at [304, 89] on img at bounding box center [309, 87] width 19 height 19
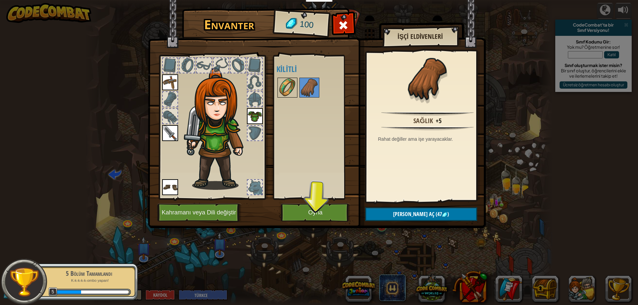
click at [295, 89] on img at bounding box center [287, 87] width 19 height 19
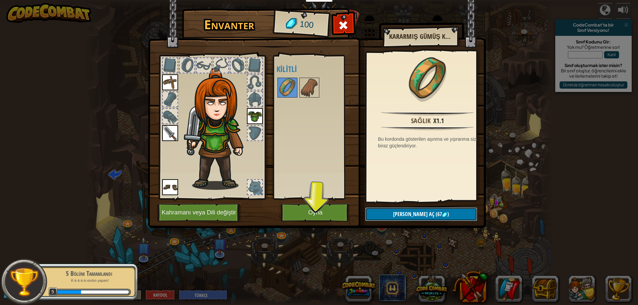
click at [397, 216] on button "[PERSON_NAME] aç (67 )" at bounding box center [421, 215] width 112 height 14
click at [397, 212] on button "Devam et" at bounding box center [421, 215] width 112 height 14
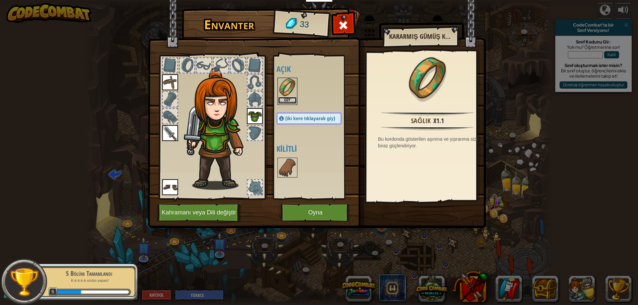
click at [285, 98] on button "Giy" at bounding box center [287, 100] width 19 height 7
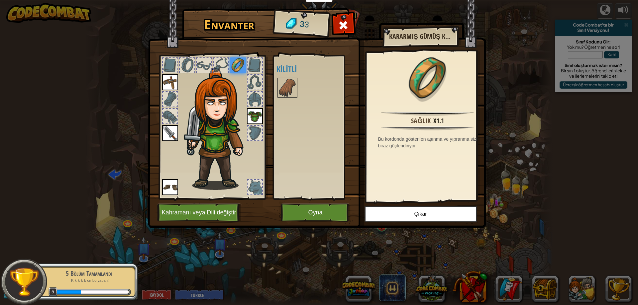
drag, startPoint x: 305, startPoint y: 203, endPoint x: 305, endPoint y: 211, distance: 8.3
click at [305, 204] on div "Envanter 33 Açık Giy Giy Giy Giy Giy (iki kere tıklayarak giy) Kilitli Kararmış…" at bounding box center [319, 119] width 338 height 219
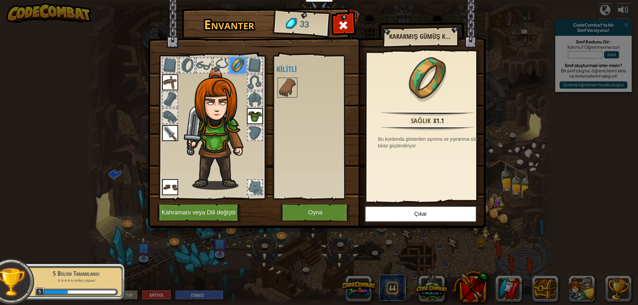
click at [306, 228] on img at bounding box center [317, 107] width 338 height 241
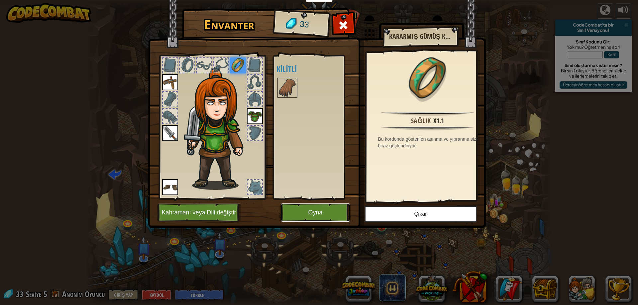
click at [307, 218] on button "Oyna" at bounding box center [315, 213] width 69 height 18
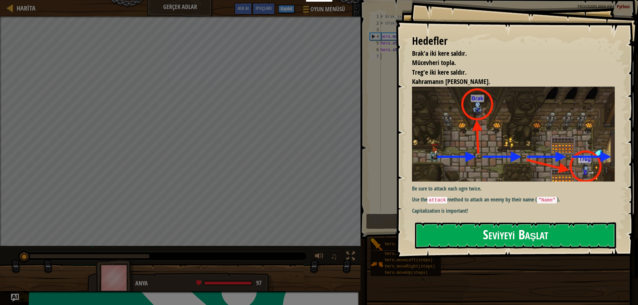
click at [455, 237] on button "Seviyeyi Başlat" at bounding box center [515, 236] width 201 height 26
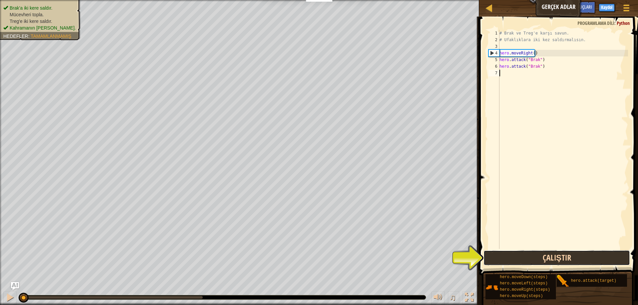
click at [559, 258] on button "Çalıştır" at bounding box center [556, 257] width 146 height 15
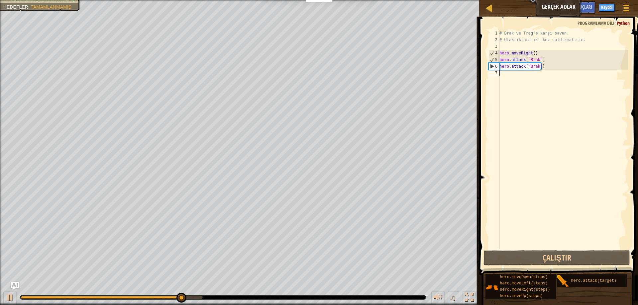
click at [554, 79] on div "# Brak ve Treg'e karşı savun. # Ufaklıklara iki kez saldırmalısın. hero . moveR…" at bounding box center [563, 146] width 130 height 233
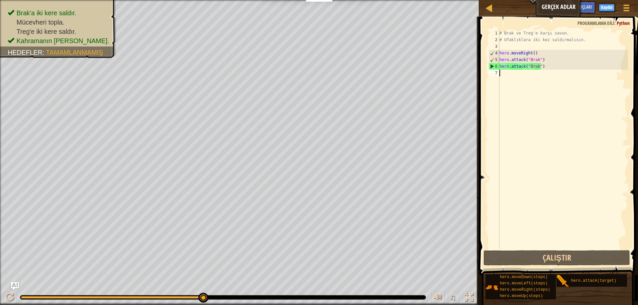
scroll to position [3, 0]
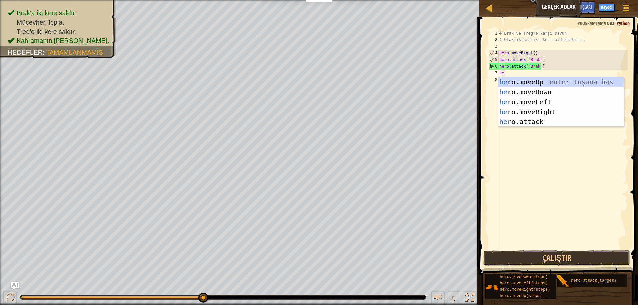
type textarea "her"
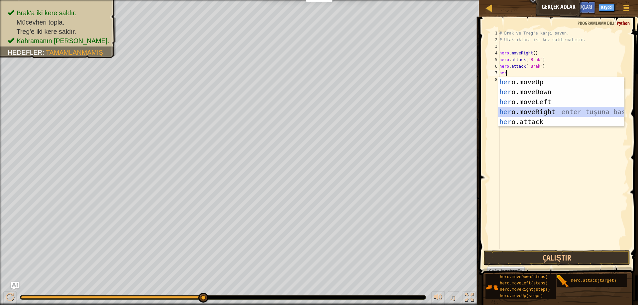
click at [550, 111] on div "her o.moveUp enter tuşuna bas her o.moveDown enter tuşuna bas her o.moveLeft en…" at bounding box center [561, 112] width 126 height 70
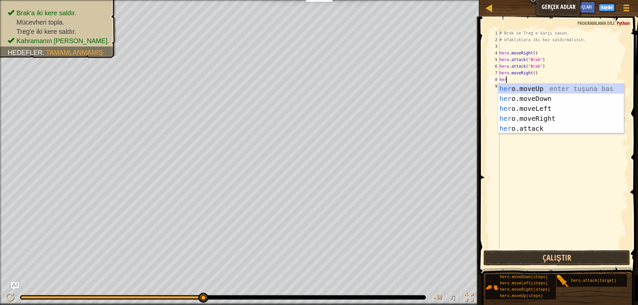
scroll to position [3, 0]
click at [551, 131] on div "hero .moveUp enter tuşuna bas hero .moveDown enter tuşuna bas hero .moveLeft en…" at bounding box center [561, 119] width 126 height 70
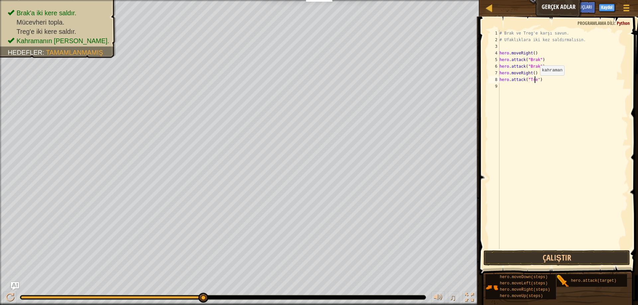
type textarea "hero.attack("Treg")"
click at [532, 88] on div "# Brak ve Treg'e karşı savun. # Ufaklıklara iki kez saldırmalısın. hero . moveR…" at bounding box center [563, 146] width 130 height 233
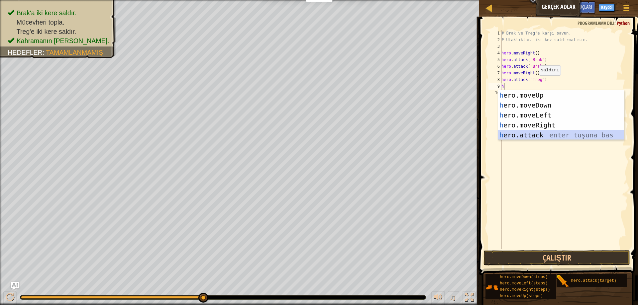
click at [534, 133] on div "h ero.moveUp enter tuşuna bas h ero.moveDown enter tuşuna bas h ero.moveLeft en…" at bounding box center [561, 125] width 126 height 70
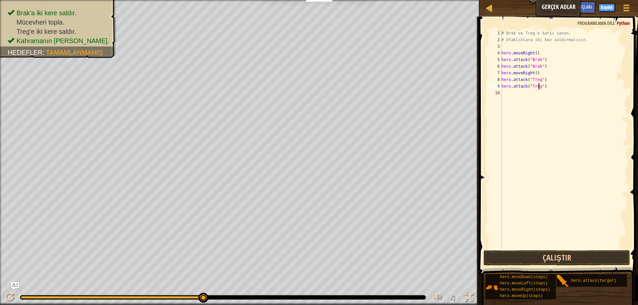
scroll to position [3, 3]
type textarea "hero.attack("Treg")"
click at [539, 259] on button "Çalıştır" at bounding box center [556, 257] width 146 height 15
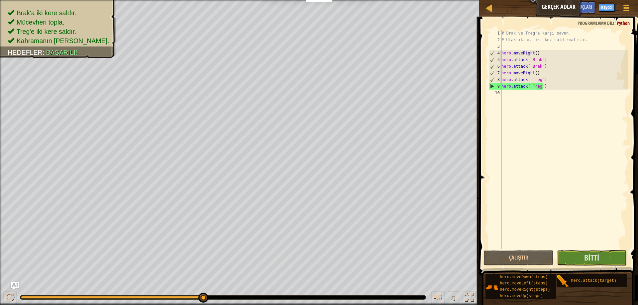
click at [532, 96] on div "# Brak ve Treg'e karşı savun. # Ufaklıklara iki kez saldırmalısın. hero . moveR…" at bounding box center [564, 146] width 128 height 233
click at [599, 256] on span "Bitti" at bounding box center [591, 257] width 15 height 11
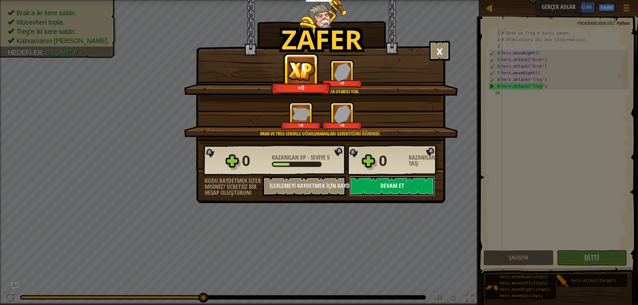
click at [392, 180] on button "Devam et" at bounding box center [392, 186] width 86 height 20
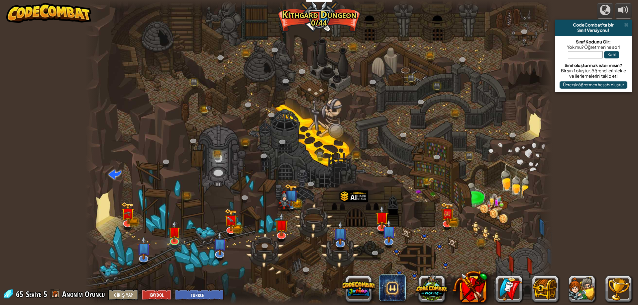
select select "tr"
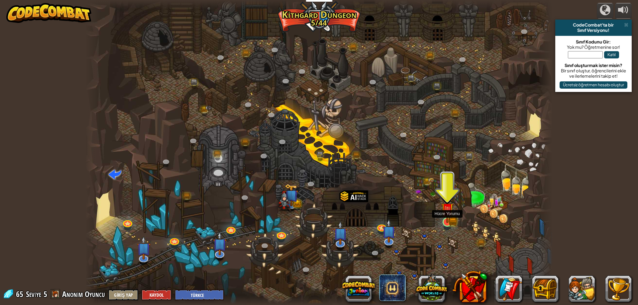
click at [445, 213] on img at bounding box center [446, 209] width 7 height 7
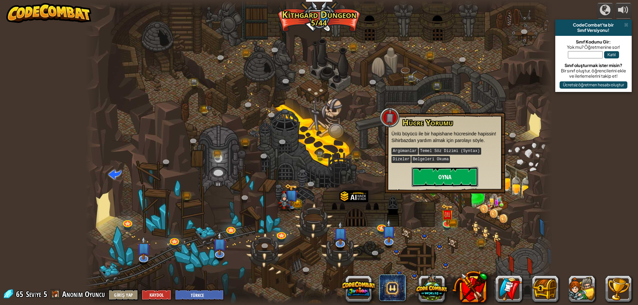
click at [434, 176] on button "Oyna" at bounding box center [445, 177] width 66 height 20
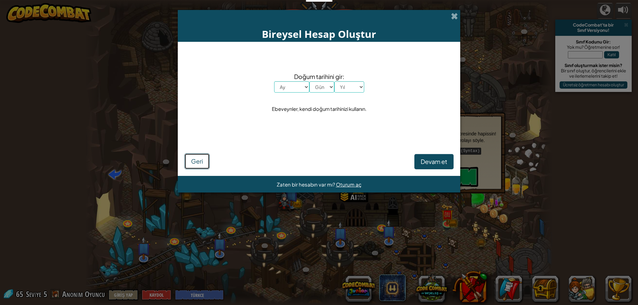
click at [199, 164] on span "Geri" at bounding box center [197, 161] width 12 height 8
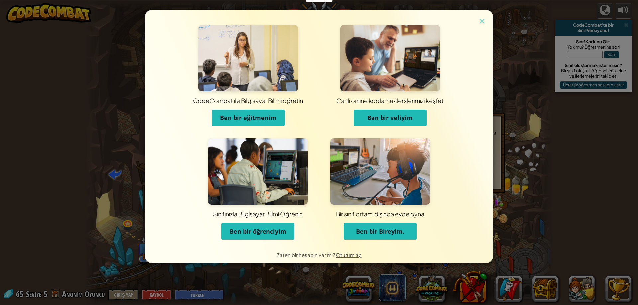
click at [544, 154] on div "CodeCombat ile Bilgisayar Bilimi öğretin Ben bir eğitmenim Canlı online kodlama…" at bounding box center [319, 152] width 638 height 305
click at [478, 25] on img at bounding box center [482, 22] width 9 height 10
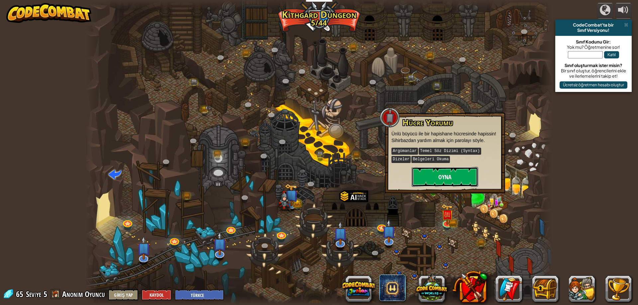
click at [456, 179] on button "Oyna" at bounding box center [445, 177] width 66 height 20
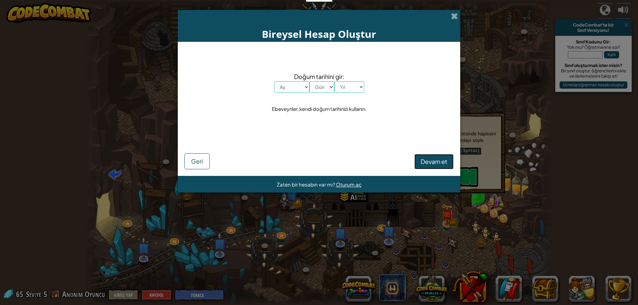
click at [427, 158] on span "Devam et" at bounding box center [434, 162] width 27 height 8
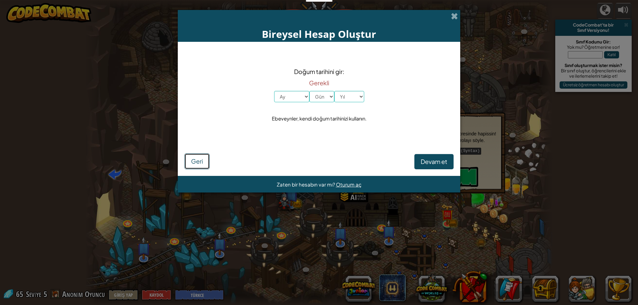
click at [202, 159] on span "Geri" at bounding box center [197, 161] width 12 height 8
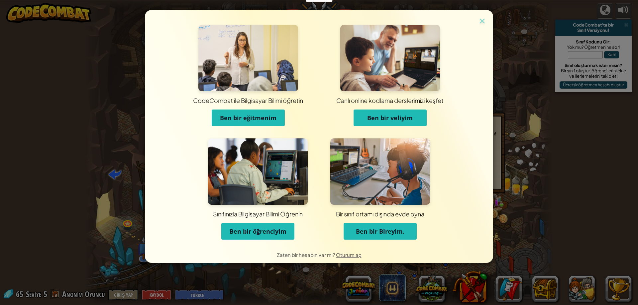
click at [292, 232] on button "Ben bir öğrenciyim" at bounding box center [257, 231] width 73 height 17
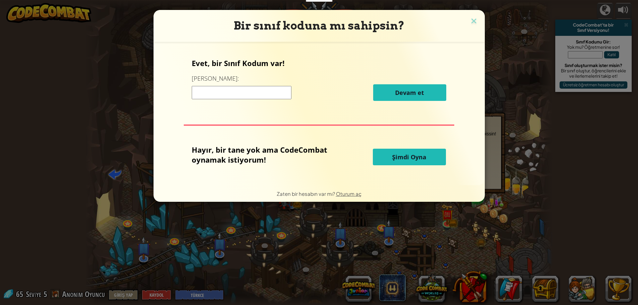
click at [387, 157] on button "Şimdi Oyna" at bounding box center [409, 157] width 73 height 17
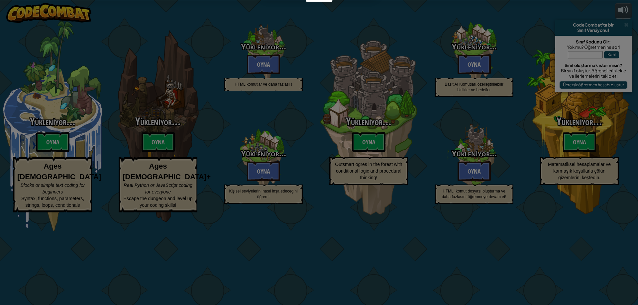
select select "tr"
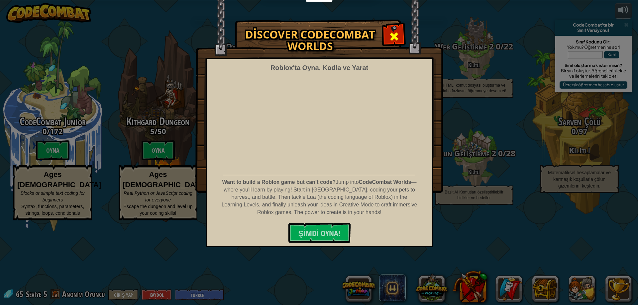
click at [393, 37] on span at bounding box center [394, 36] width 11 height 11
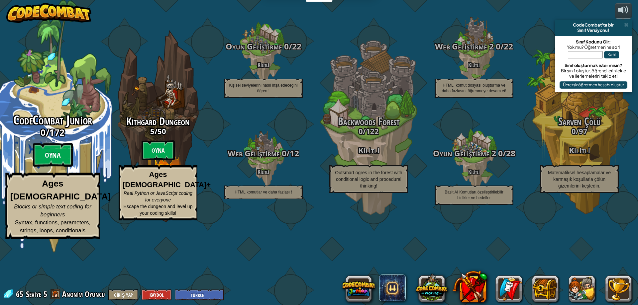
click at [68, 167] on btn "Oyna" at bounding box center [53, 155] width 40 height 24
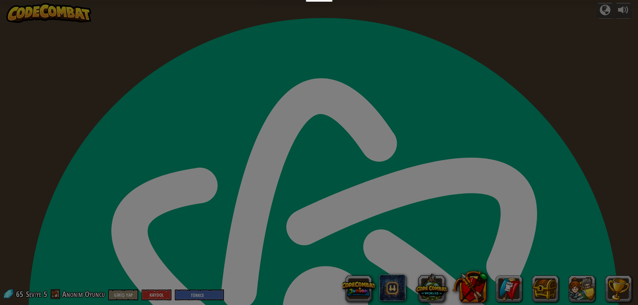
select select "tr"
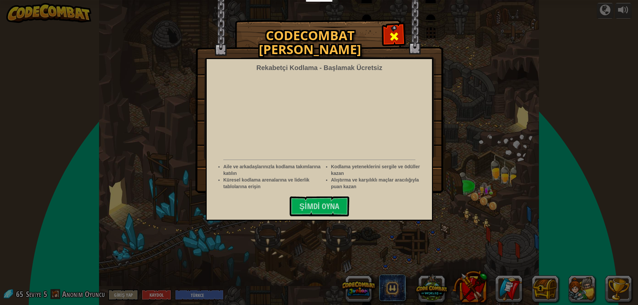
click at [396, 35] on span at bounding box center [394, 36] width 11 height 11
select select "tr"
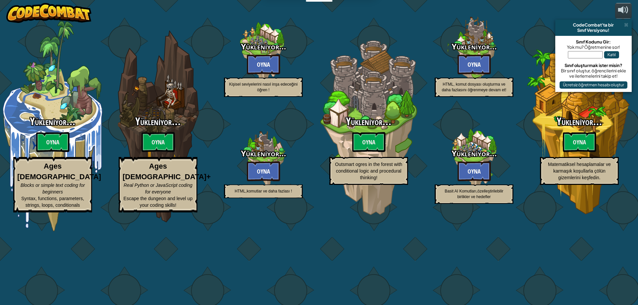
select select "tr"
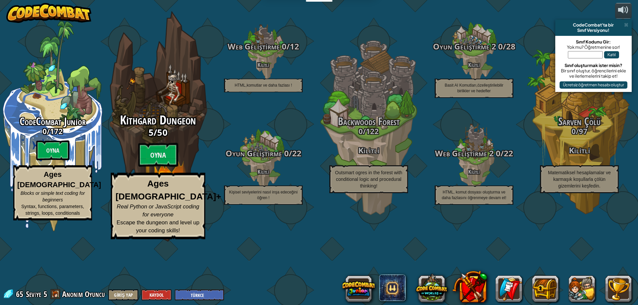
click at [179, 183] on div "Kithgard Dungeon 5 / 50 Oyna Ages [DEMOGRAPHIC_DATA]+ Real Python or JavaScript…" at bounding box center [158, 177] width 126 height 126
select select "tr"
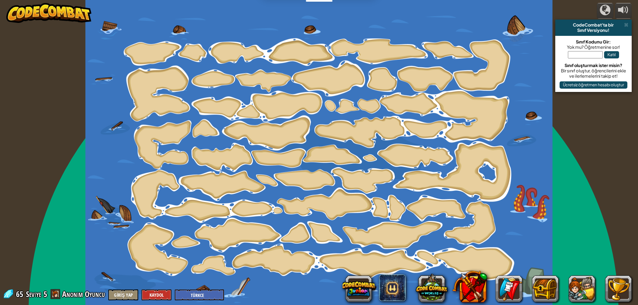
select select "tr"
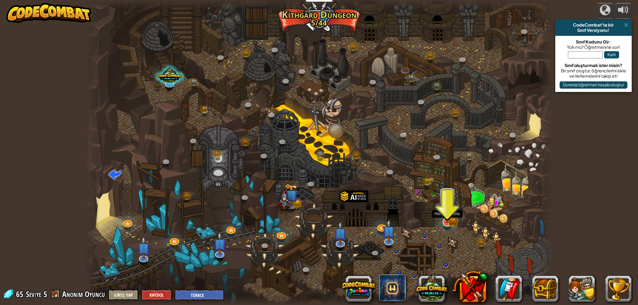
click at [451, 216] on img at bounding box center [447, 210] width 13 height 28
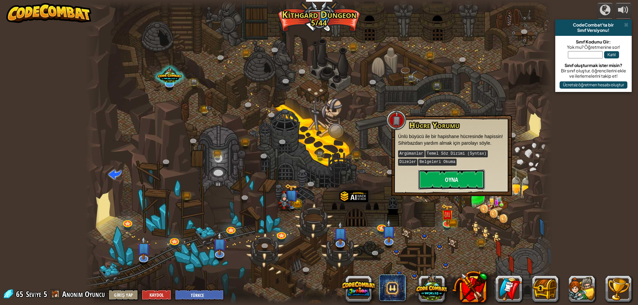
click at [447, 175] on button "Oyna" at bounding box center [451, 180] width 66 height 20
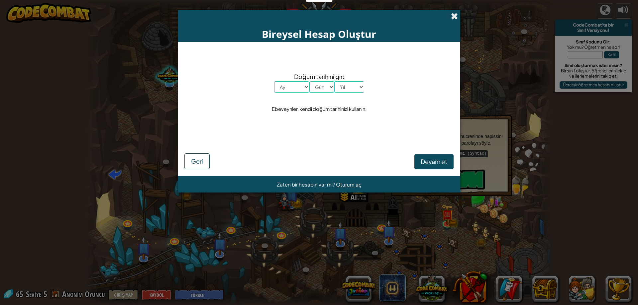
click at [455, 13] on span at bounding box center [454, 16] width 7 height 7
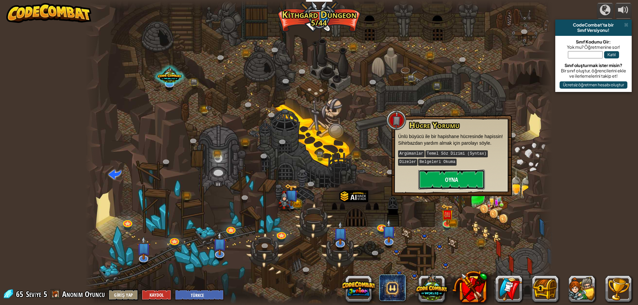
click at [470, 178] on button "Oyna" at bounding box center [451, 180] width 66 height 20
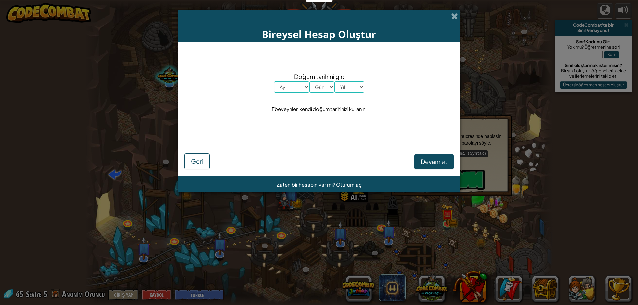
click at [458, 15] on div "Bireysel Hesap Oluştur" at bounding box center [319, 26] width 282 height 32
click at [454, 15] on span at bounding box center [454, 16] width 7 height 7
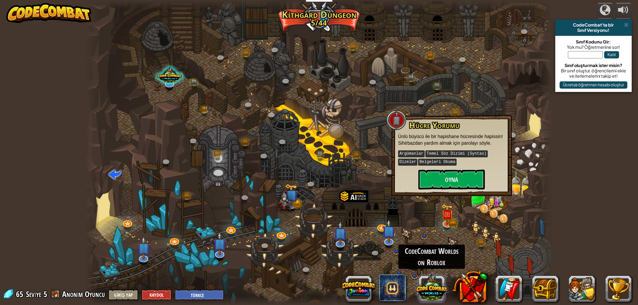
click at [432, 294] on button at bounding box center [432, 288] width 32 height 32
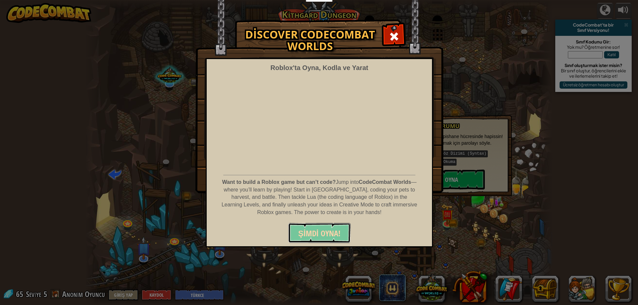
drag, startPoint x: 322, startPoint y: 234, endPoint x: 316, endPoint y: 235, distance: 6.4
click at [316, 235] on span "ŞİMDİ OYNA!" at bounding box center [319, 233] width 42 height 11
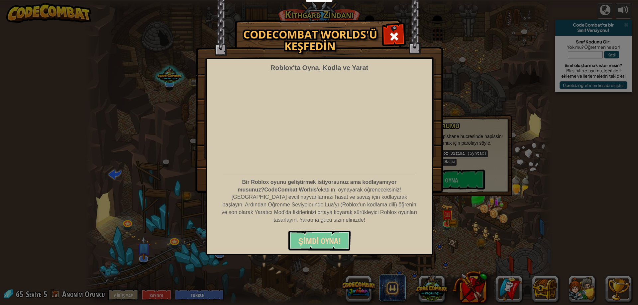
scroll to position [74, 0]
click at [327, 242] on font "ŞİMDİ OYNA!" at bounding box center [319, 241] width 42 height 11
click at [356, 289] on div "CodeCombat Worlds'ü keşfedin Roblox'ta Oyna, Kodla ve Yarat Bir Roblox oyunu ge…" at bounding box center [319, 152] width 638 height 305
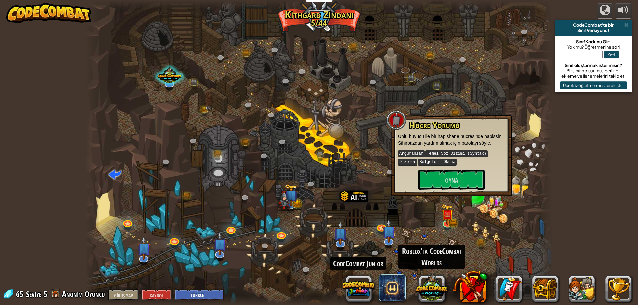
click at [356, 289] on button at bounding box center [358, 289] width 32 height 32
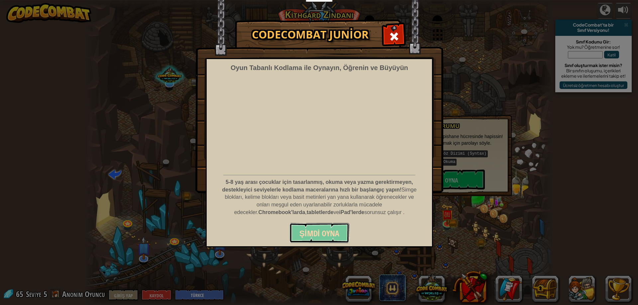
click at [339, 233] on font "Şimdi Oyna" at bounding box center [319, 233] width 40 height 11
click at [466, 29] on div "CodeCombat Junior Oyun Tabanlı Kodlama ile [GEOGRAPHIC_DATA], Öğrenin ve Büyüyü…" at bounding box center [319, 106] width 638 height 173
click at [394, 35] on span at bounding box center [394, 36] width 11 height 11
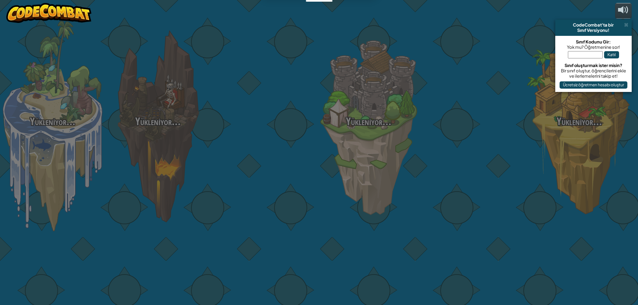
select select "tr"
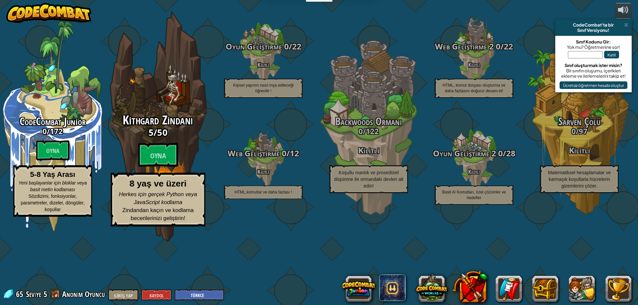
click at [163, 129] on font "Kithgard Zindanı" at bounding box center [158, 120] width 71 height 17
select select "tr"
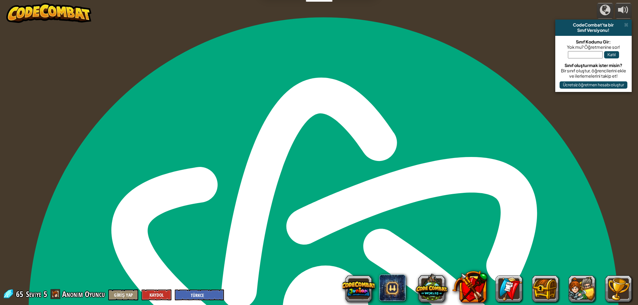
click at [163, 157] on div "powered by CodeCombat'ta bir Sınıf Versiyonu! Sınıf Kodunu Gir: Yok mu? Öğretme…" at bounding box center [319, 152] width 638 height 305
select select "tr"
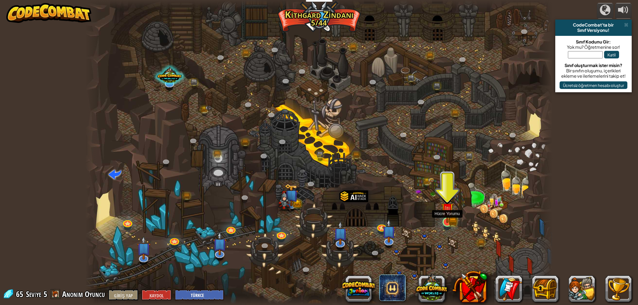
click at [452, 221] on img at bounding box center [447, 210] width 13 height 28
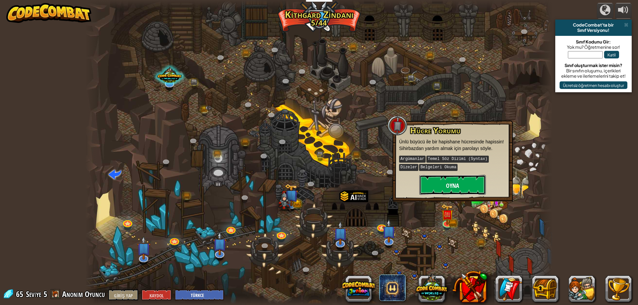
click at [447, 189] on button "Oyna" at bounding box center [452, 185] width 66 height 20
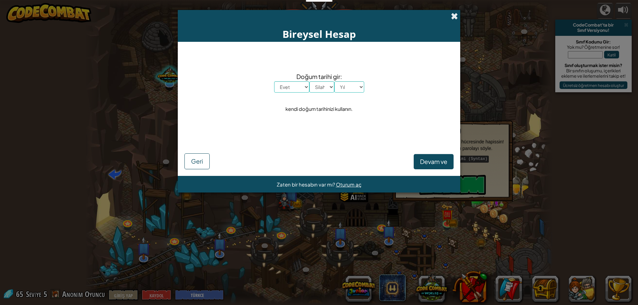
click at [454, 15] on span at bounding box center [454, 16] width 7 height 7
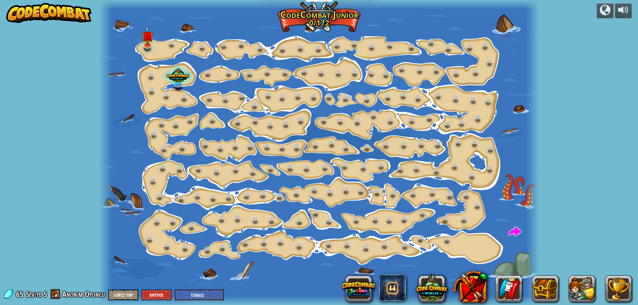
select select "tr"
